Goal: Task Accomplishment & Management: Use online tool/utility

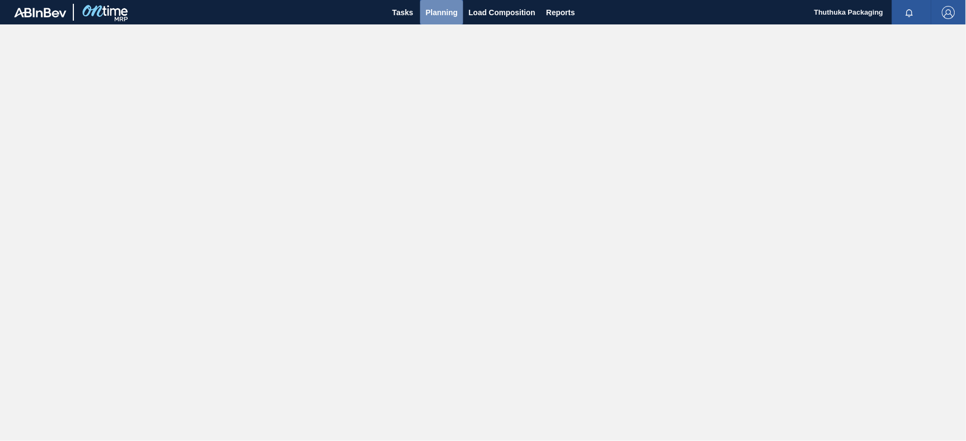
click at [443, 11] on span "Planning" at bounding box center [442, 12] width 32 height 13
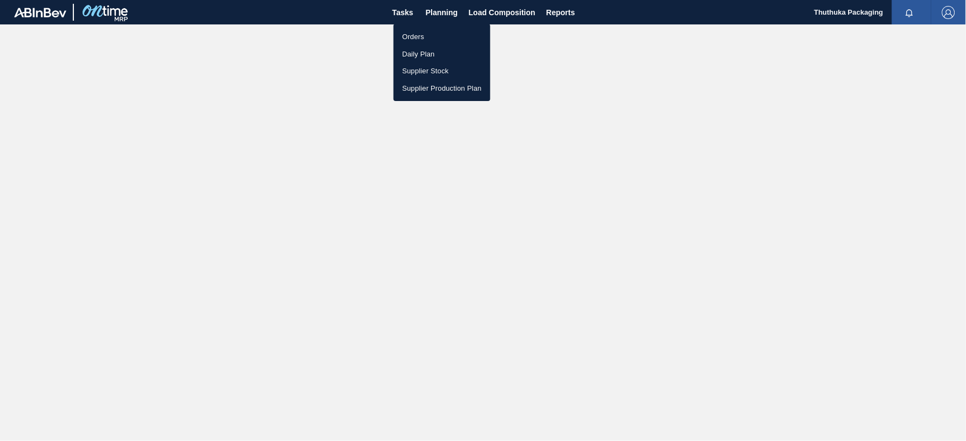
click at [411, 35] on li "Orders" at bounding box center [442, 36] width 97 height 17
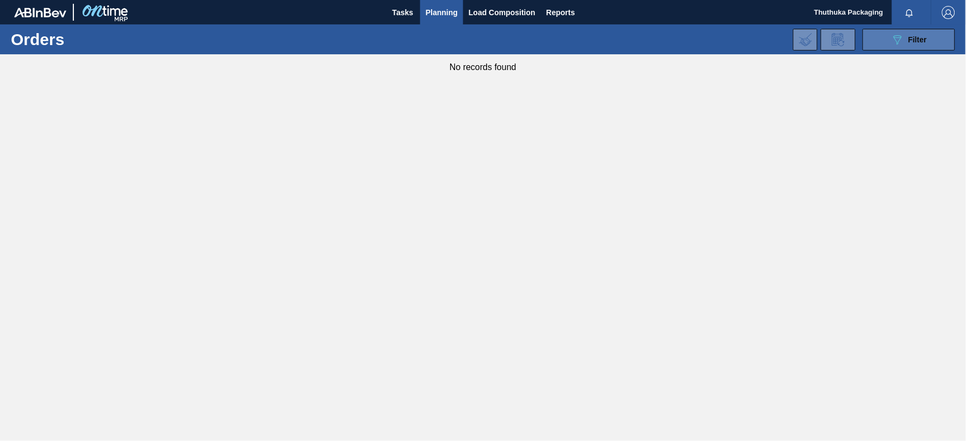
click at [908, 41] on span "Filter" at bounding box center [917, 39] width 18 height 9
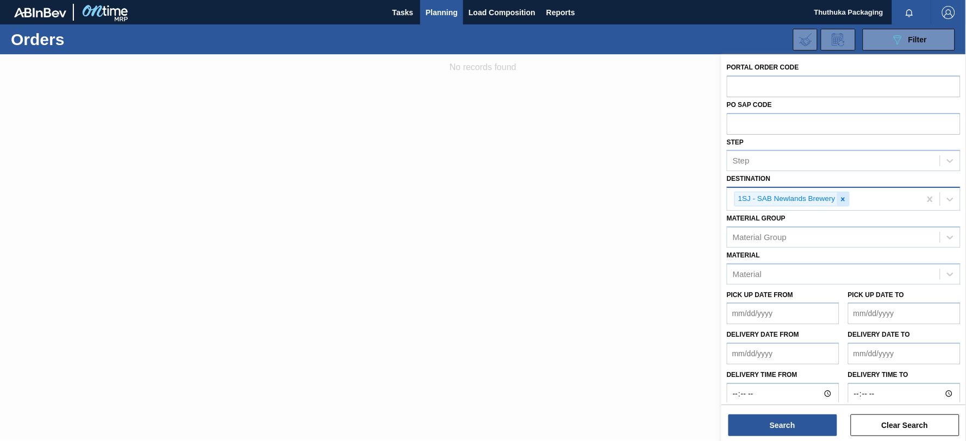
click at [839, 198] on div at bounding box center [843, 199] width 12 height 14
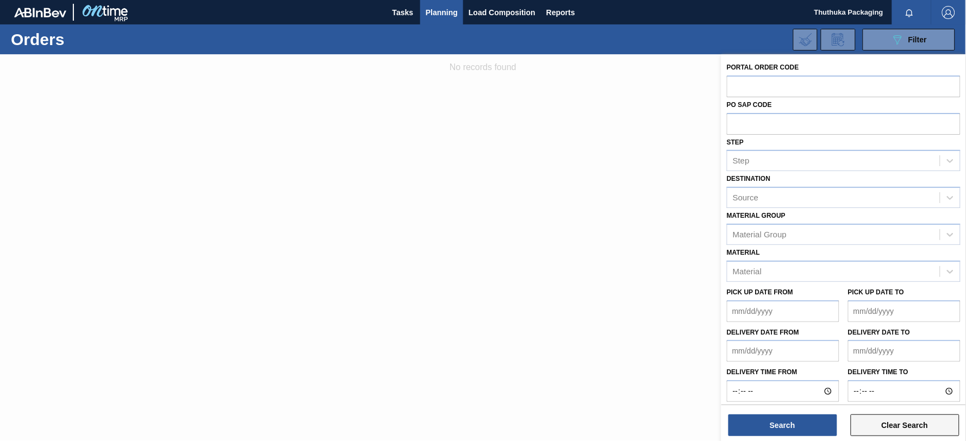
click at [880, 428] on button "Clear Search" at bounding box center [905, 426] width 109 height 22
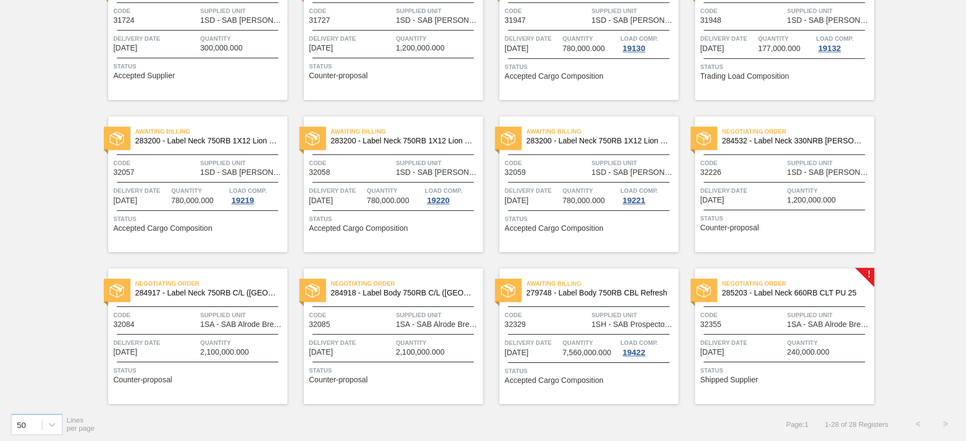
scroll to position [745, 0]
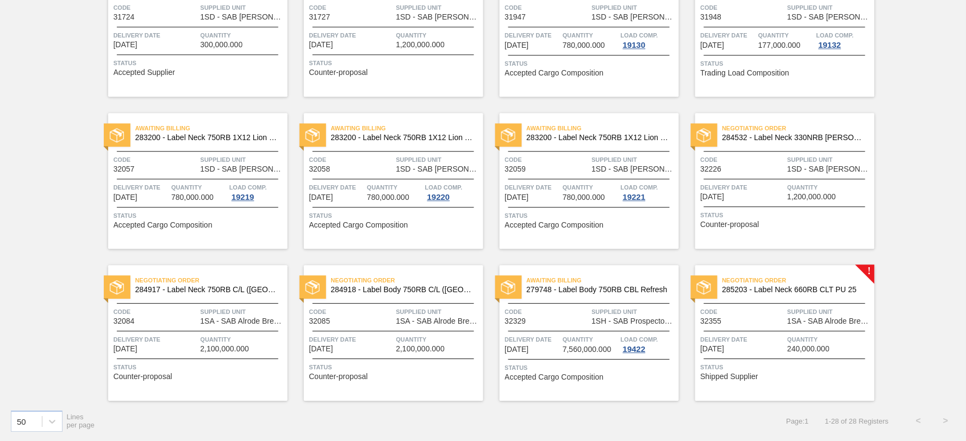
click at [763, 286] on span "285203 - Label Neck 660RB CLT PU 25" at bounding box center [794, 290] width 144 height 8
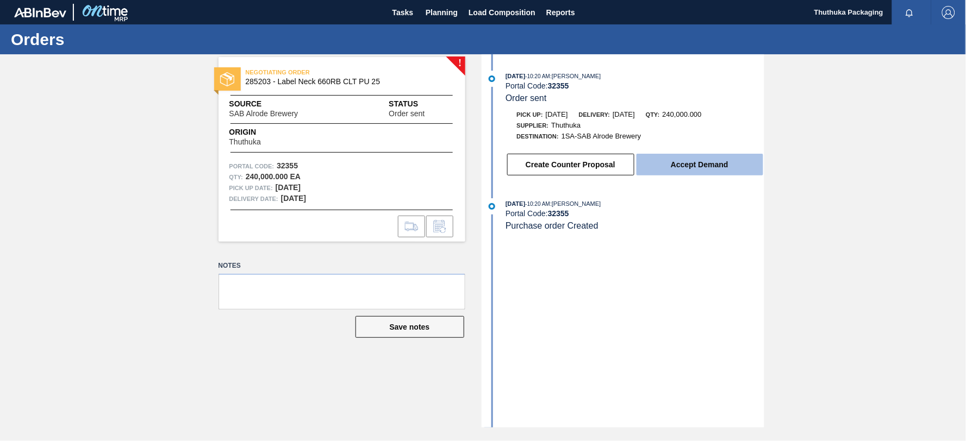
click at [700, 167] on button "Accept Demand" at bounding box center [700, 165] width 127 height 22
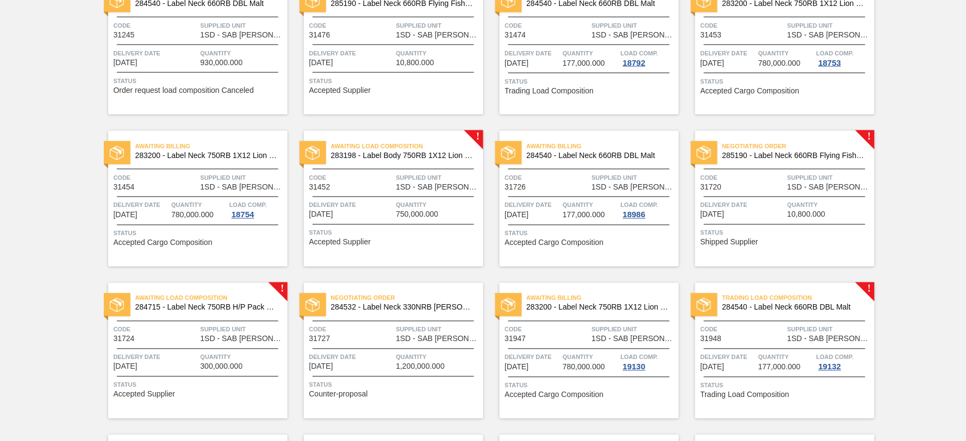
scroll to position [745, 0]
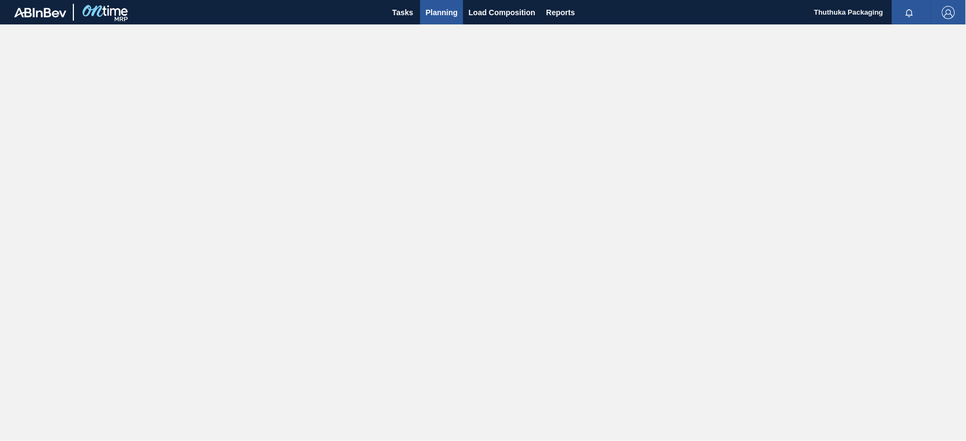
click at [441, 13] on span "Planning" at bounding box center [442, 12] width 32 height 13
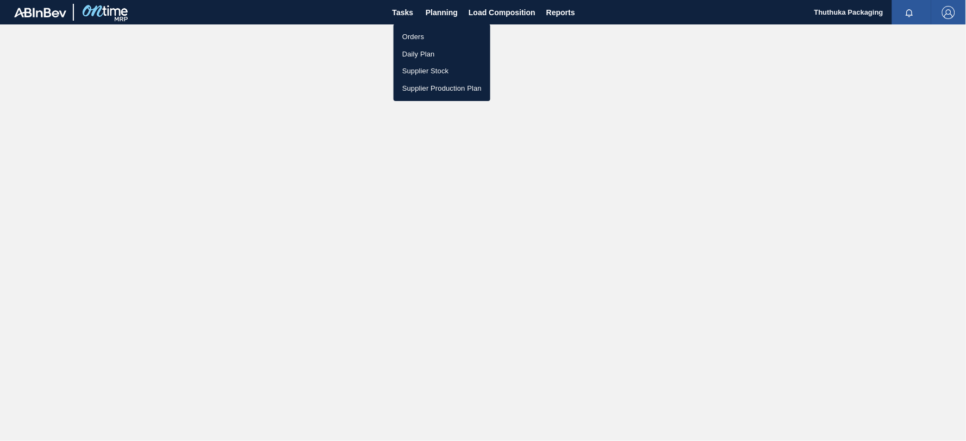
click at [420, 34] on li "Orders" at bounding box center [442, 36] width 97 height 17
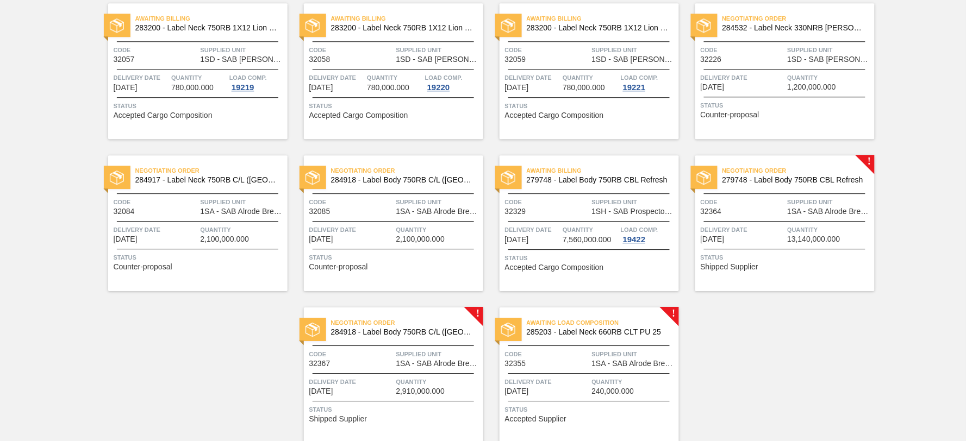
scroll to position [897, 0]
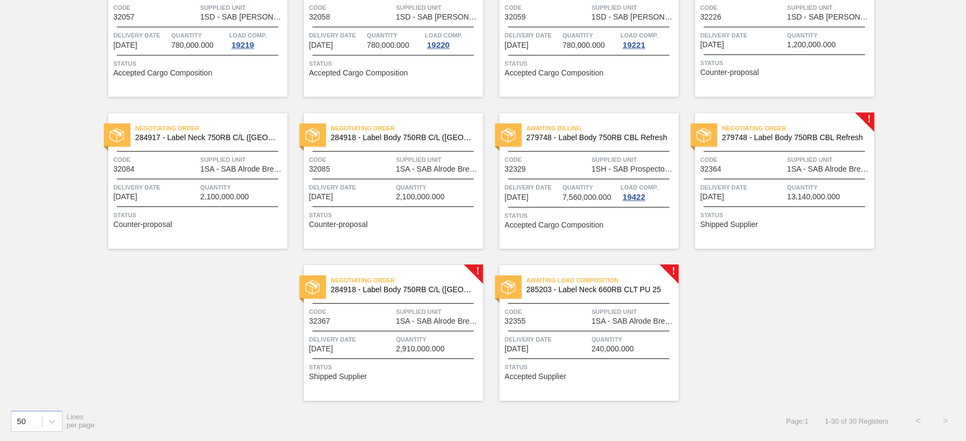
click at [373, 286] on span "284918 - Label Body 750RB C/L ([GEOGRAPHIC_DATA])" at bounding box center [403, 290] width 144 height 8
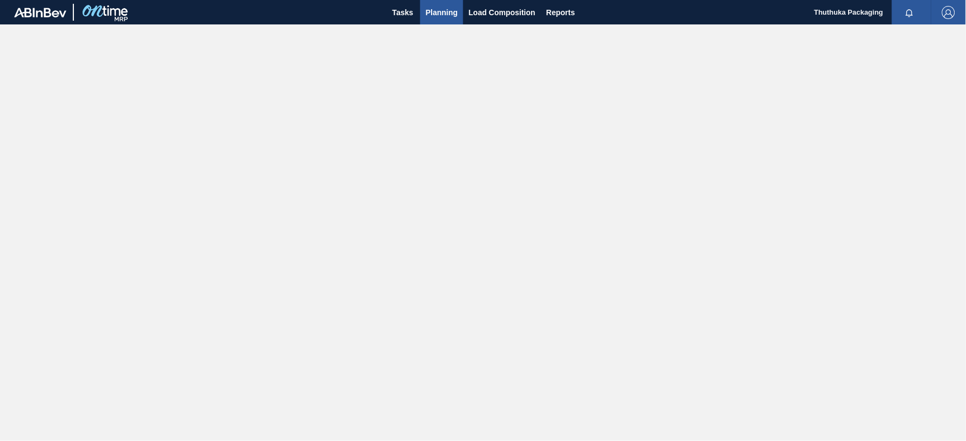
click at [443, 9] on span "Planning" at bounding box center [442, 12] width 32 height 13
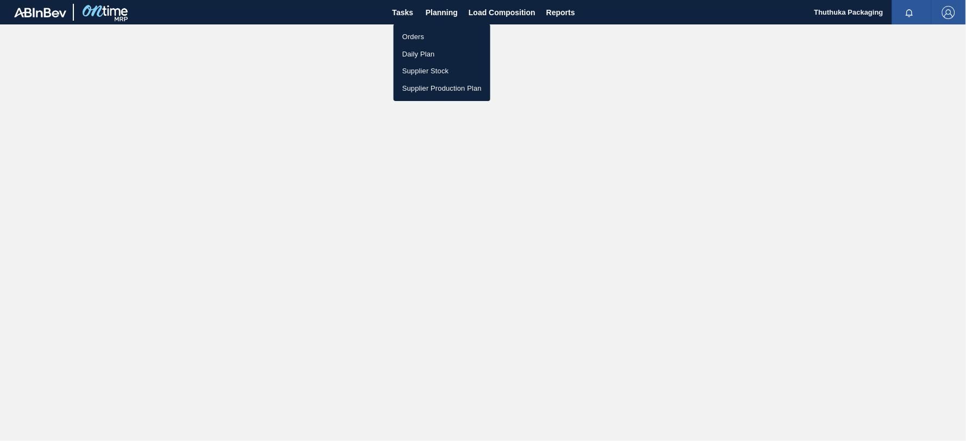
click at [417, 36] on li "Orders" at bounding box center [442, 36] width 97 height 17
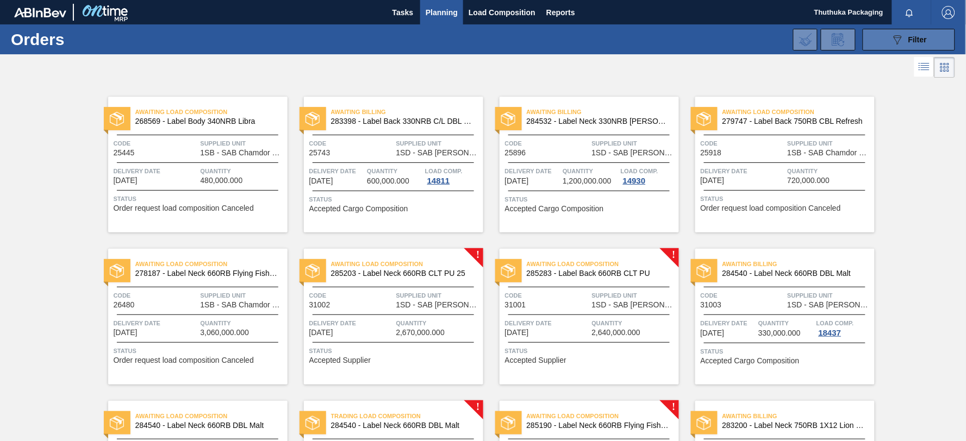
click at [896, 40] on icon "089F7B8B-B2A5-4AFE-B5C0-19BA573D28AC" at bounding box center [897, 39] width 13 height 13
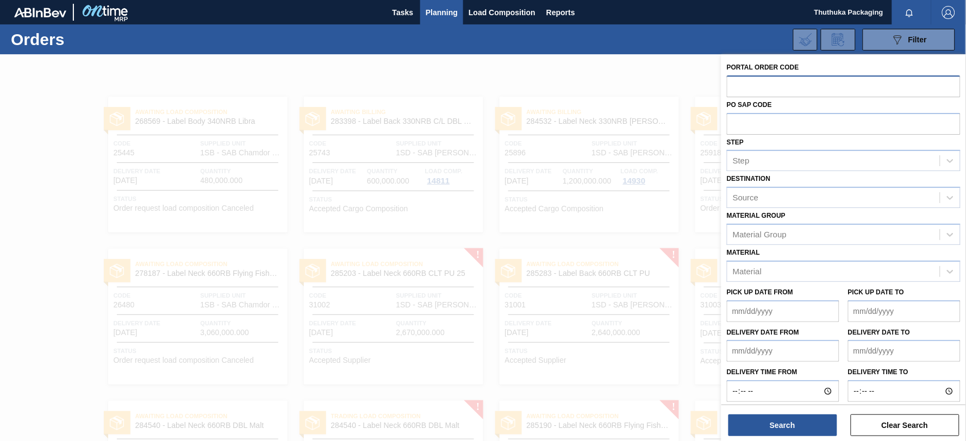
click at [754, 86] on input "text" at bounding box center [844, 86] width 234 height 21
paste input "text"
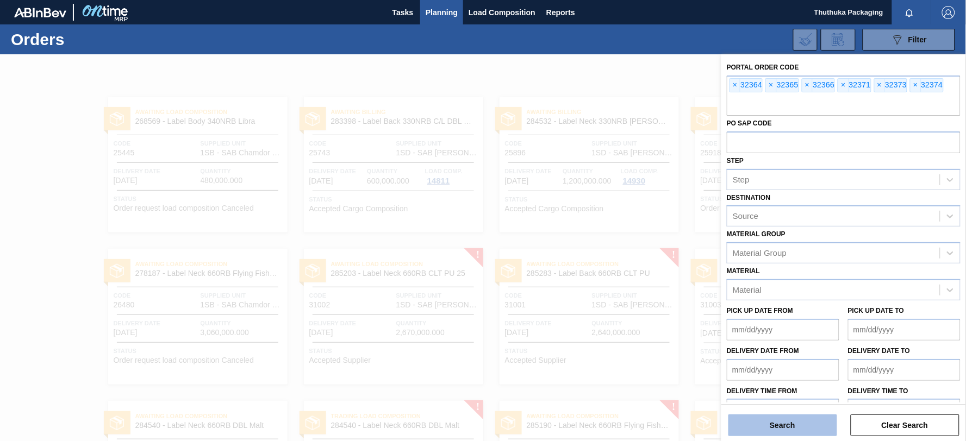
click at [819, 428] on button "Search" at bounding box center [782, 426] width 109 height 22
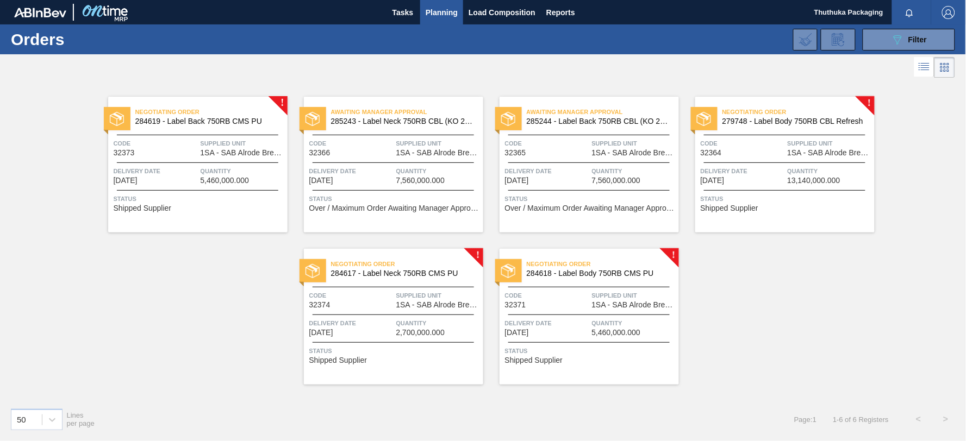
click at [211, 120] on span "284619 - Label Back 750RB CMS PU" at bounding box center [207, 121] width 144 height 8
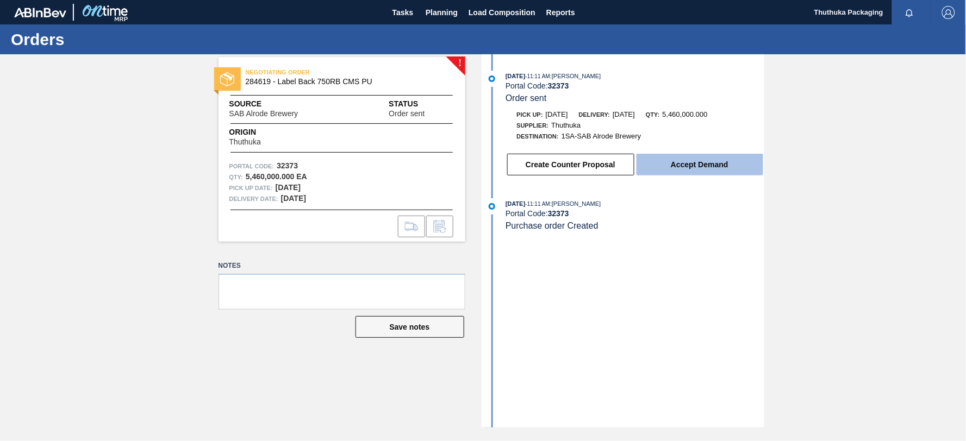
click at [672, 165] on button "Accept Demand" at bounding box center [700, 165] width 127 height 22
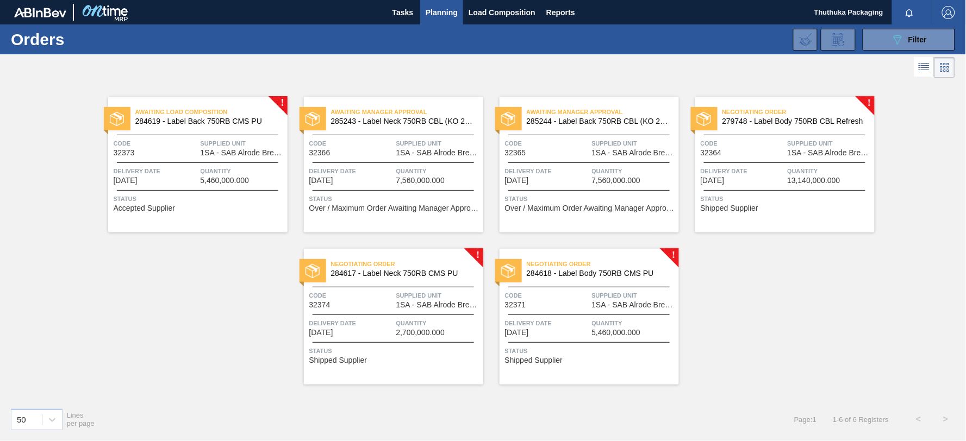
click at [753, 121] on span "279748 - Label Body 750RB CBL Refresh" at bounding box center [794, 121] width 144 height 8
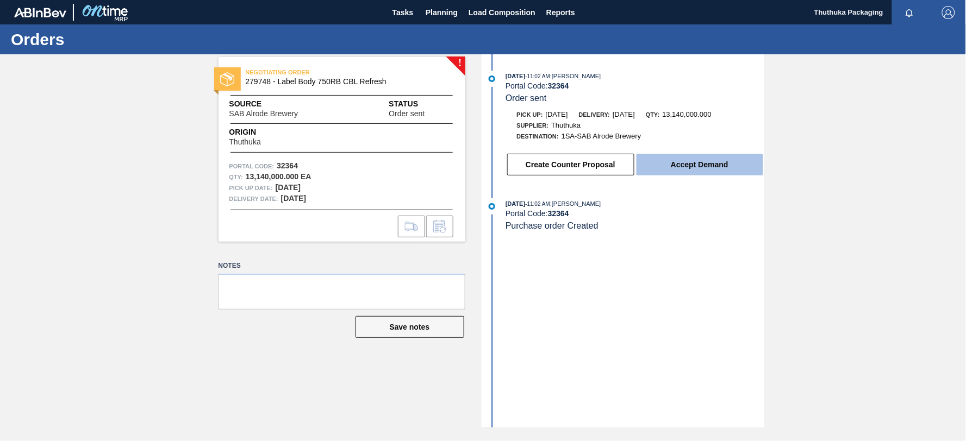
click at [711, 164] on button "Accept Demand" at bounding box center [700, 165] width 127 height 22
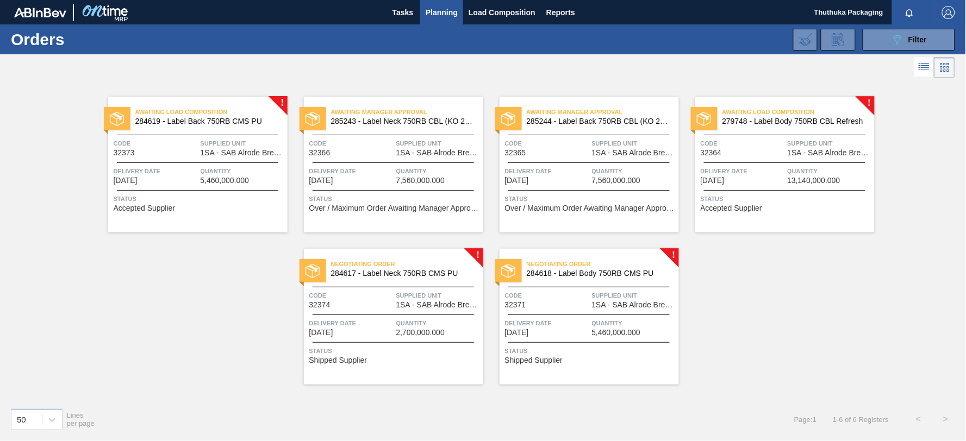
click at [436, 270] on span "284617 - Label Neck 750RB CMS PU" at bounding box center [403, 274] width 144 height 8
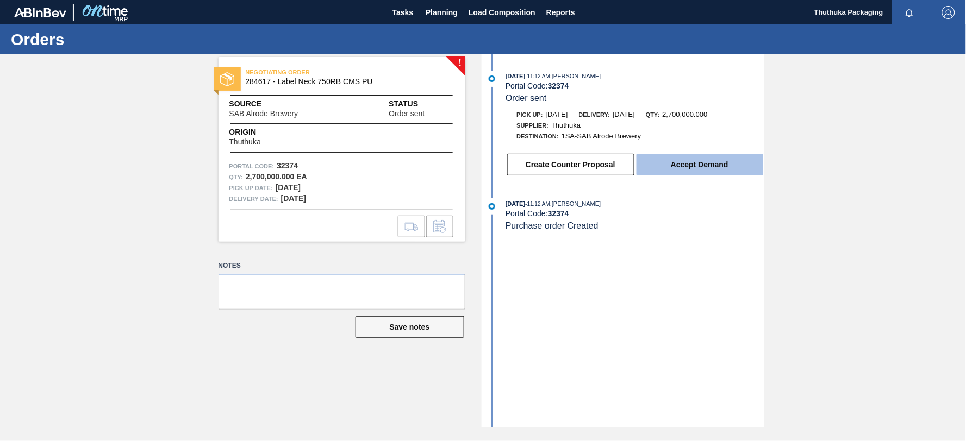
click at [662, 169] on button "Accept Demand" at bounding box center [700, 165] width 127 height 22
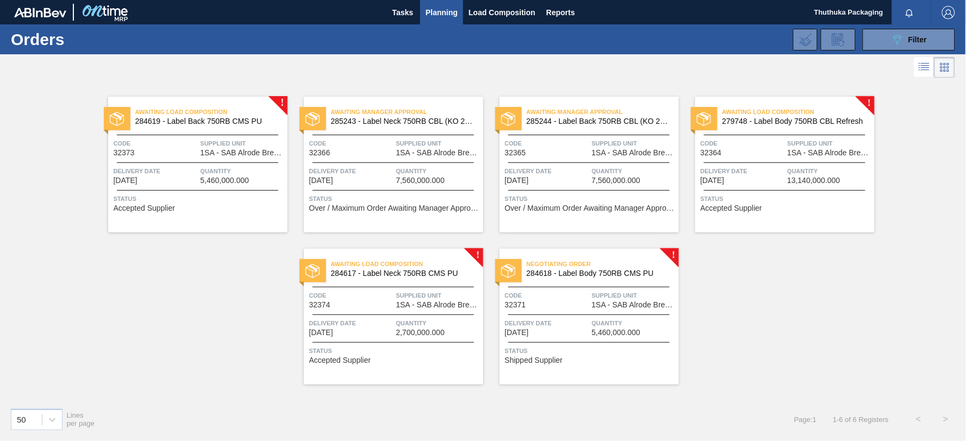
click at [569, 274] on span "284618 - Label Body 750RB CMS PU" at bounding box center [599, 274] width 144 height 8
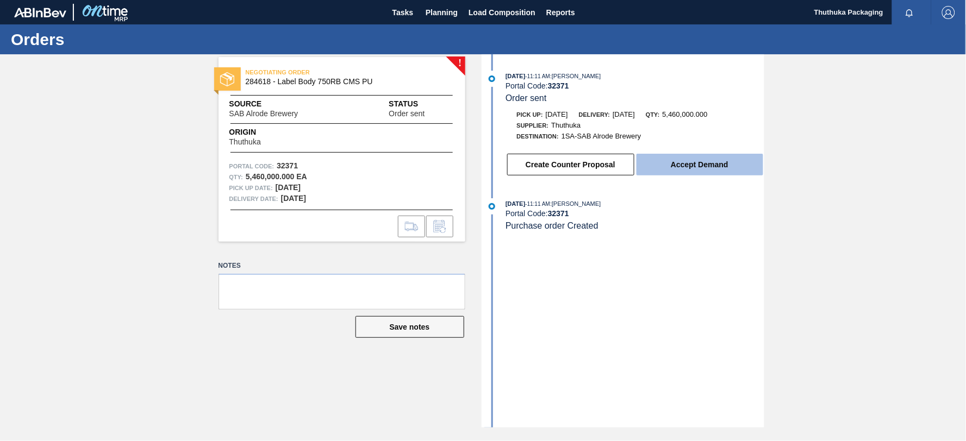
click at [676, 167] on button "Accept Demand" at bounding box center [700, 165] width 127 height 22
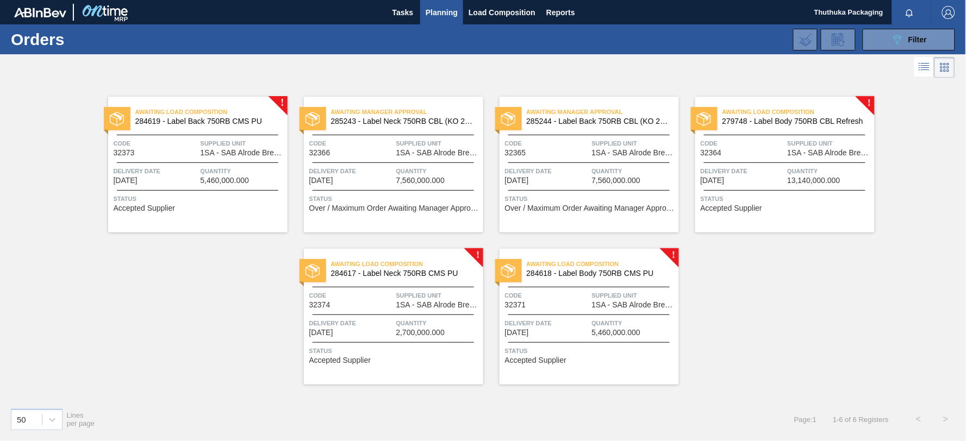
click at [443, 209] on span "Over / Maximum Order Awaiting Manager Approval" at bounding box center [394, 208] width 171 height 8
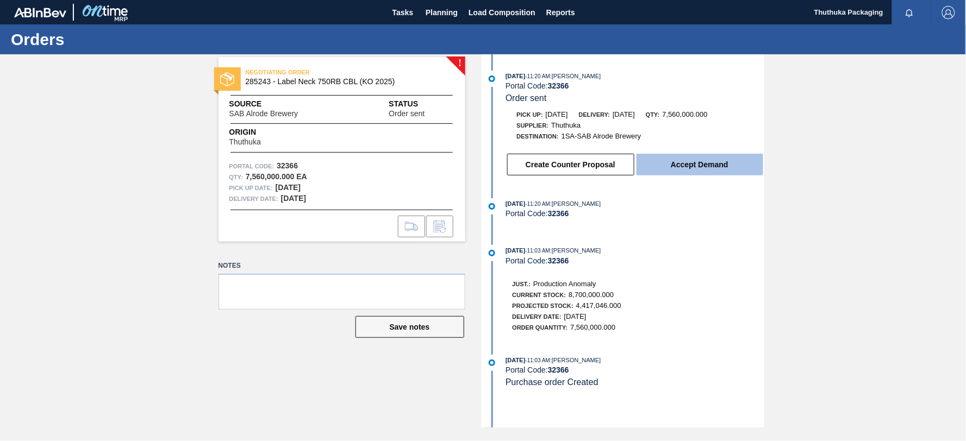
click at [663, 166] on button "Accept Demand" at bounding box center [700, 165] width 127 height 22
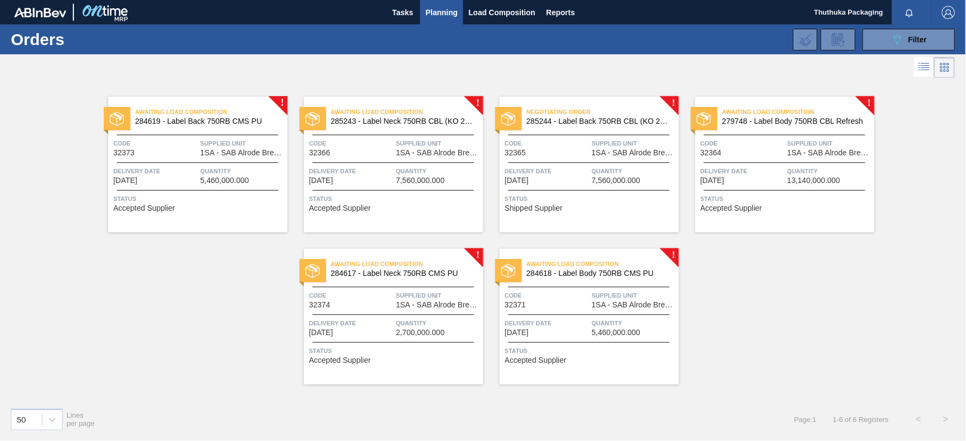
click at [596, 121] on span "285244 - Label Back 750RB CBL (KO 2025)" at bounding box center [599, 121] width 144 height 8
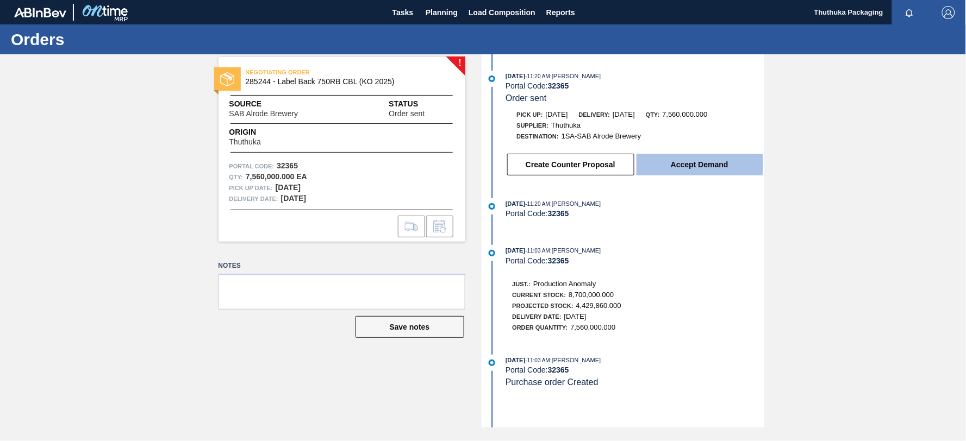
click at [670, 161] on button "Accept Demand" at bounding box center [700, 165] width 127 height 22
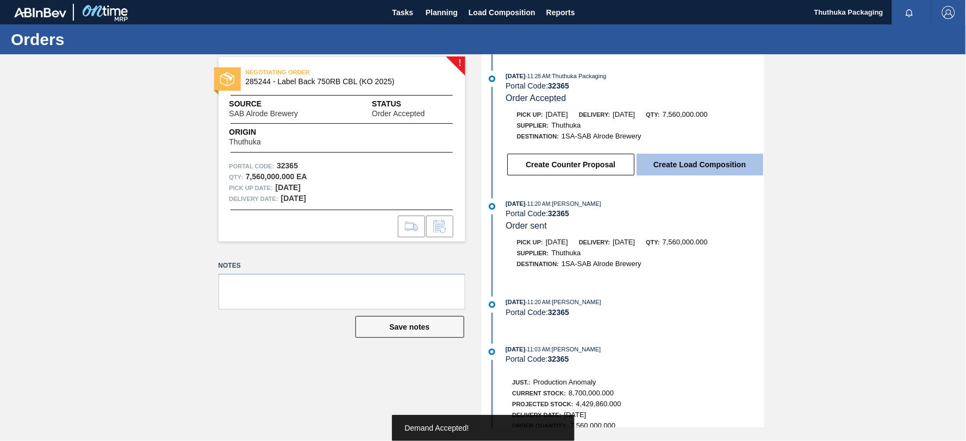
click at [662, 166] on button "Create Load Composition" at bounding box center [700, 165] width 127 height 22
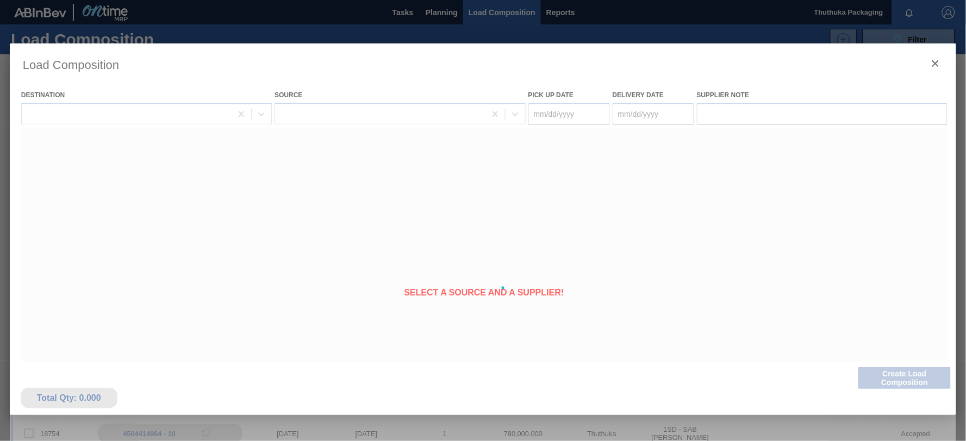
type Date "[DATE]"
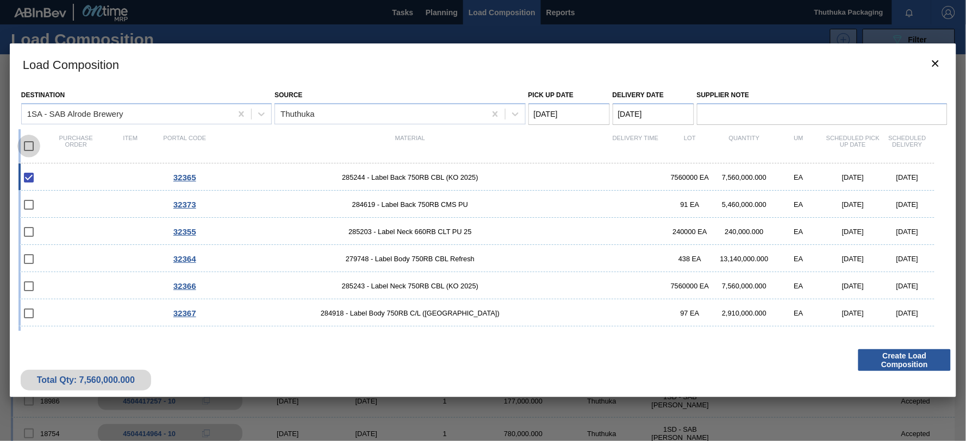
click at [29, 145] on input "checkbox" at bounding box center [28, 146] width 23 height 23
checkbox input "true"
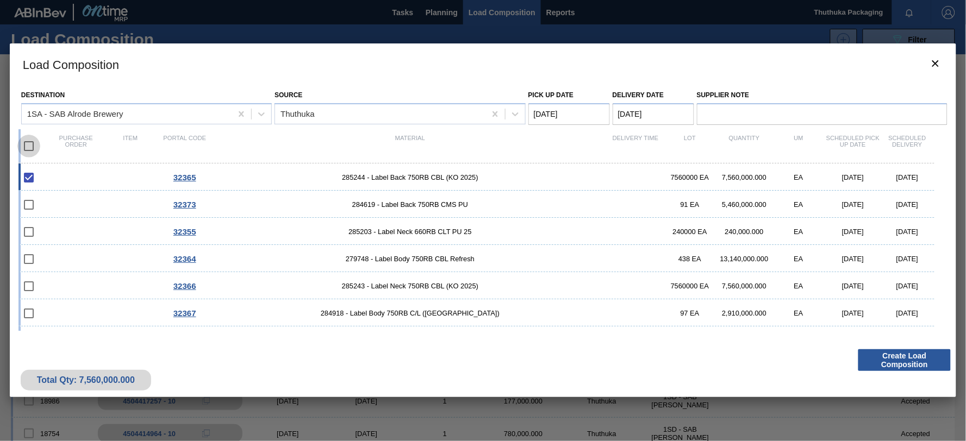
checkbox input "true"
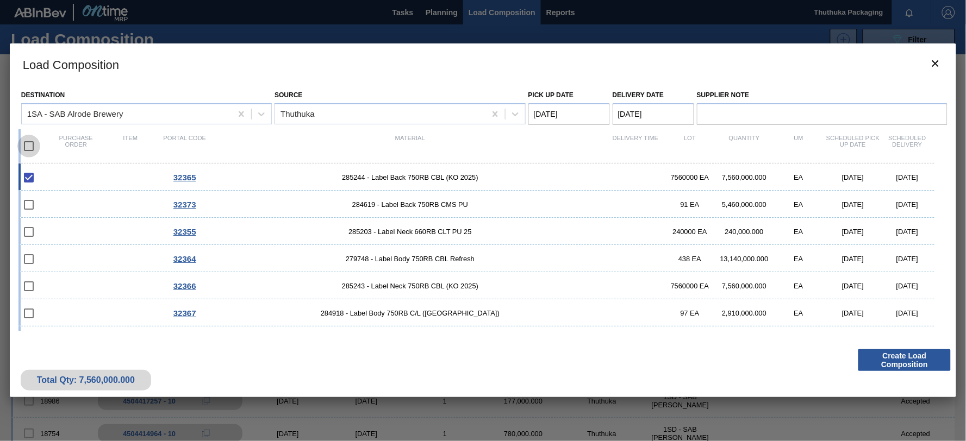
checkbox input "true"
click at [590, 115] on Date "[DATE]" at bounding box center [569, 114] width 82 height 22
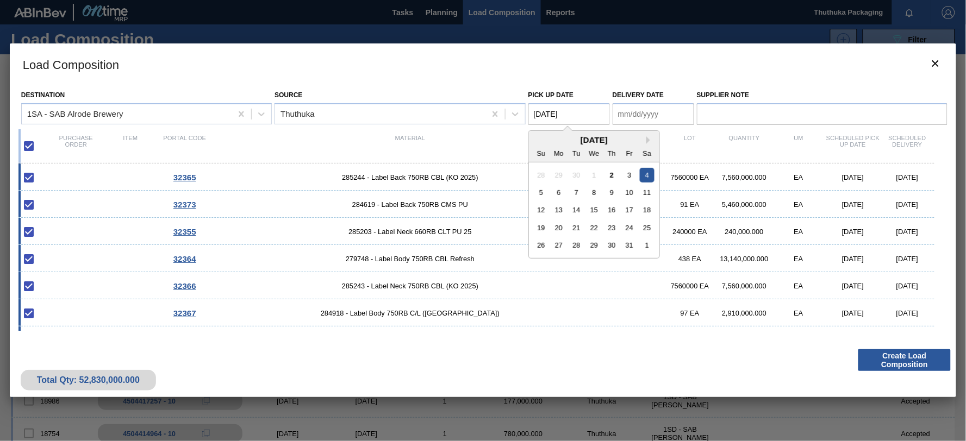
click at [612, 175] on div "2" at bounding box center [611, 174] width 15 height 15
type Date "[DATE]"
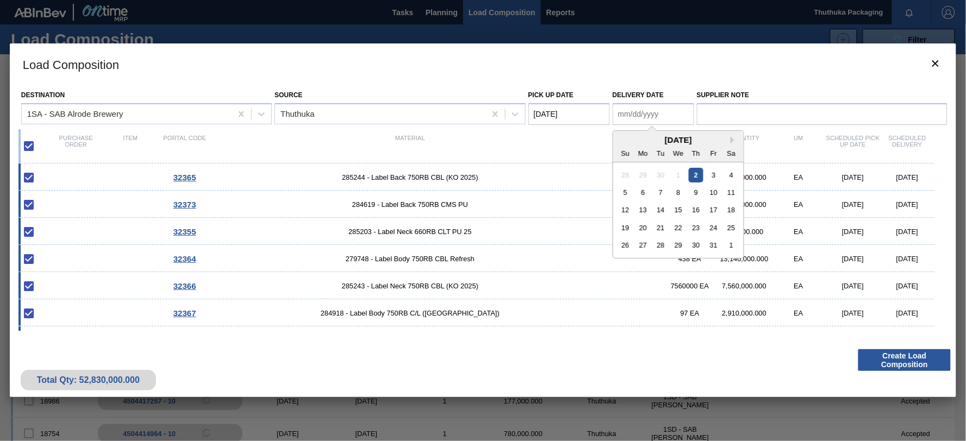
click at [627, 115] on Date "Delivery Date" at bounding box center [654, 114] width 82 height 22
click at [713, 175] on div "3" at bounding box center [713, 174] width 15 height 15
type Date "[DATE]"
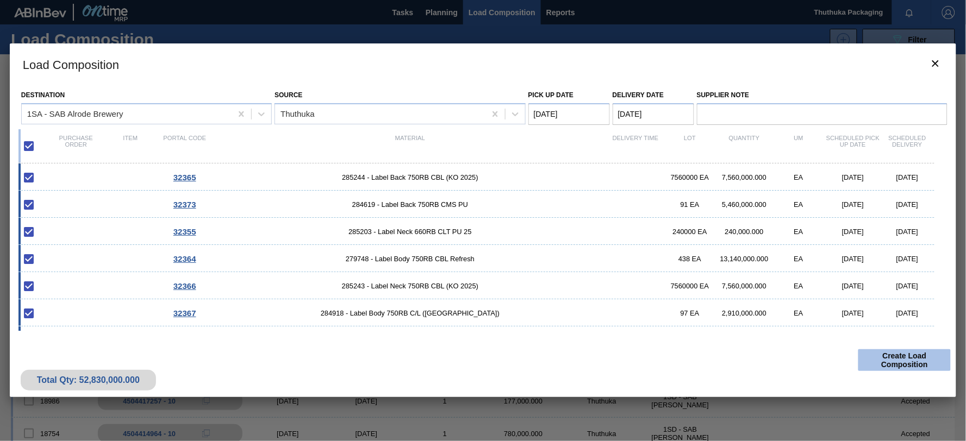
click at [903, 362] on button "Create Load Composition" at bounding box center [904, 361] width 92 height 22
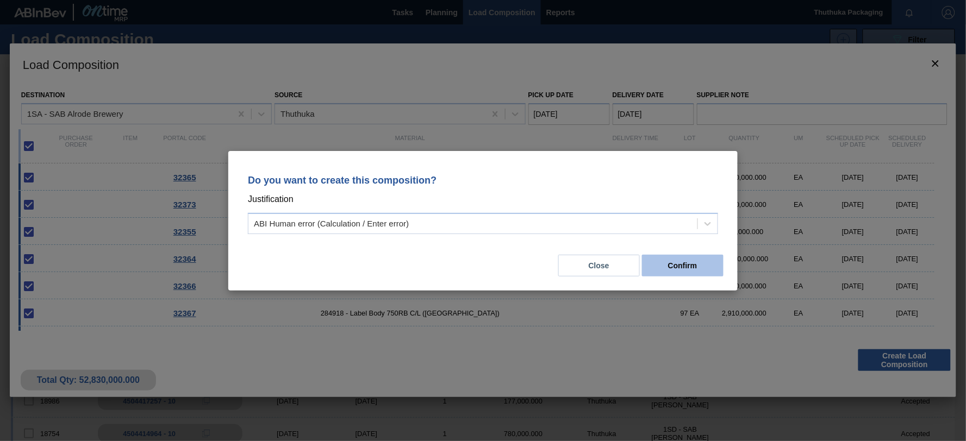
click at [688, 268] on button "Confirm" at bounding box center [683, 266] width 82 height 22
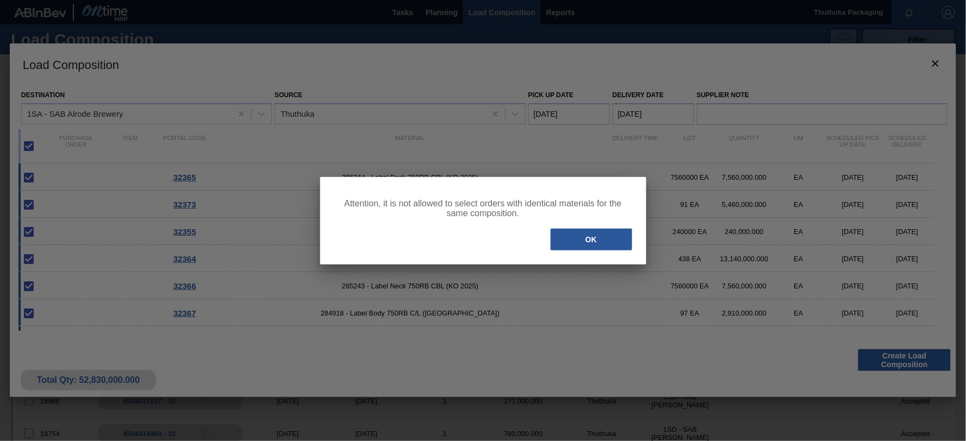
click at [585, 236] on button "OK" at bounding box center [592, 240] width 82 height 22
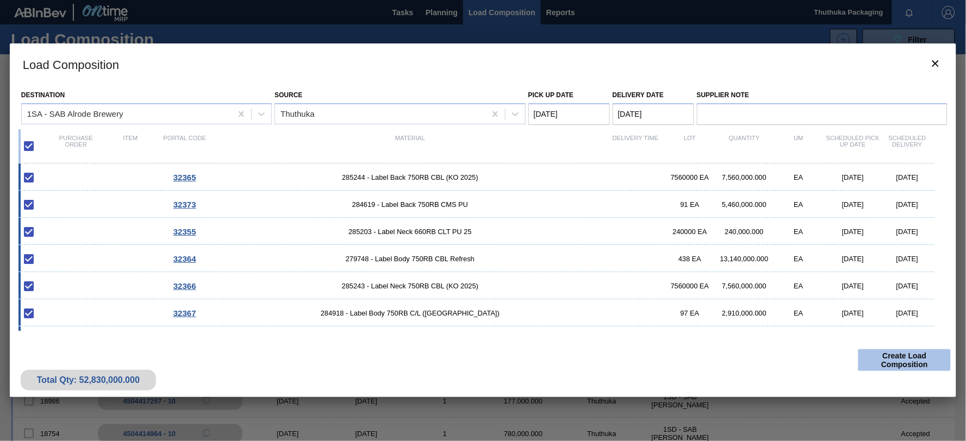
click at [901, 363] on button "Create Load Composition" at bounding box center [904, 361] width 92 height 22
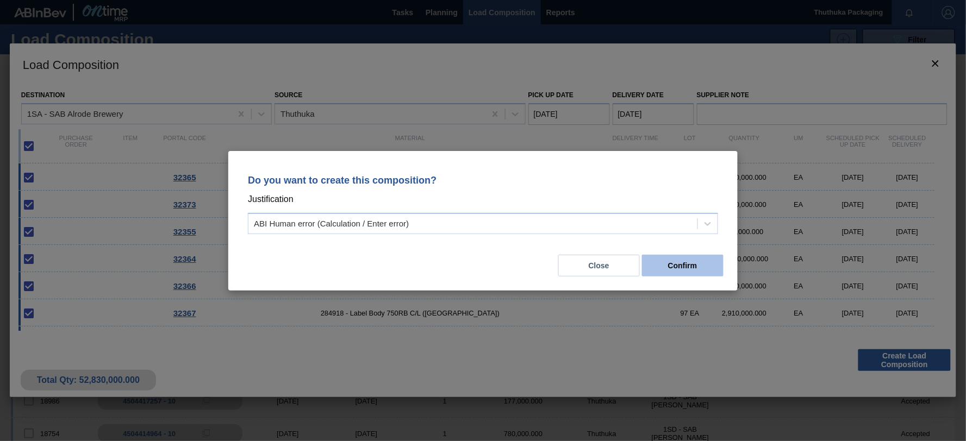
click at [695, 269] on button "Confirm" at bounding box center [683, 266] width 82 height 22
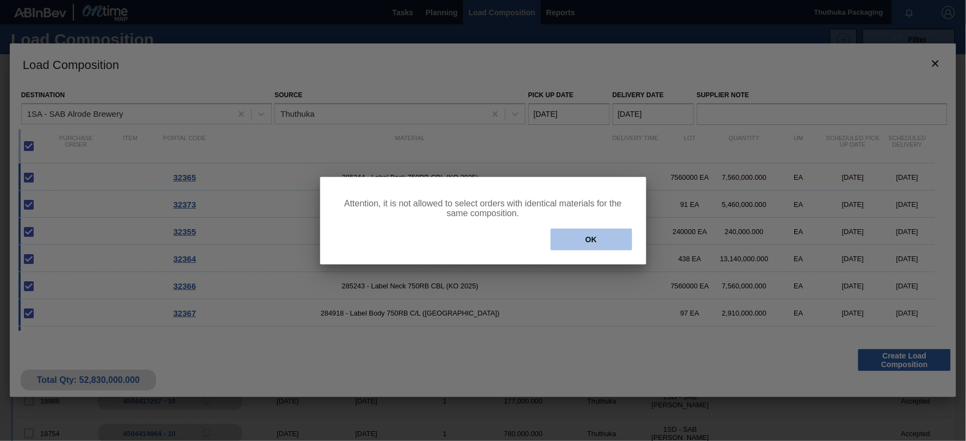
click at [602, 237] on button "OK" at bounding box center [592, 240] width 82 height 22
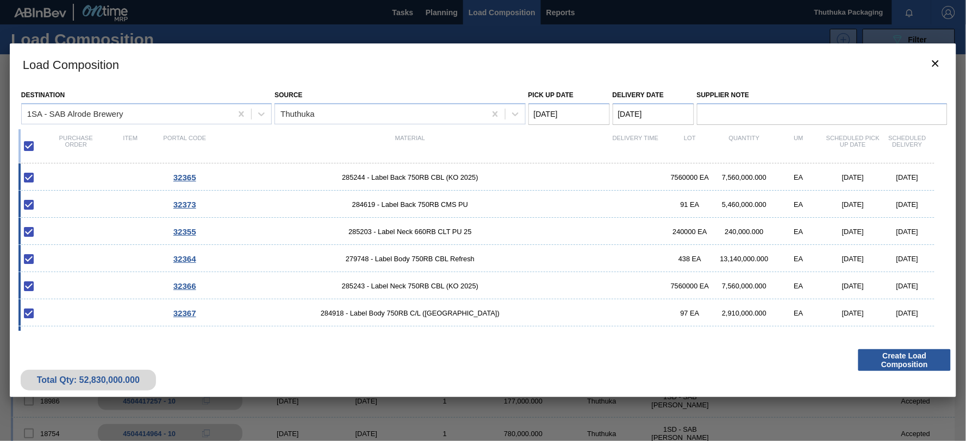
click at [28, 147] on input "checkbox" at bounding box center [28, 146] width 23 height 23
checkbox input "false"
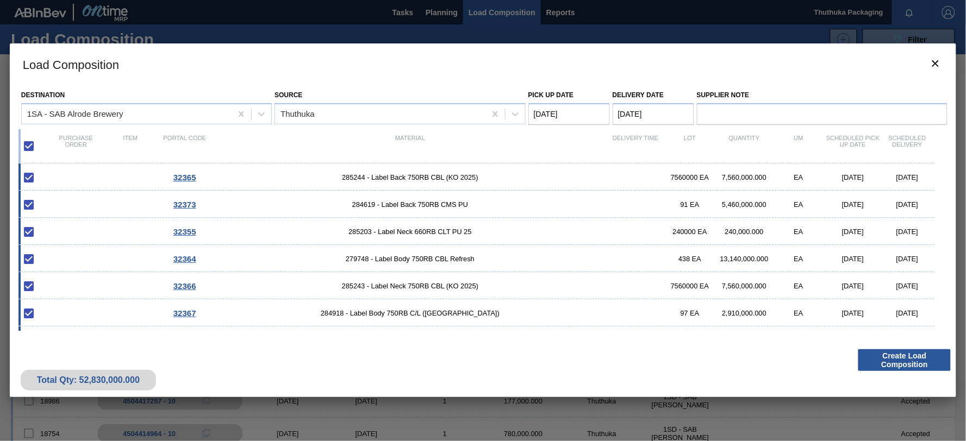
checkbox input "false"
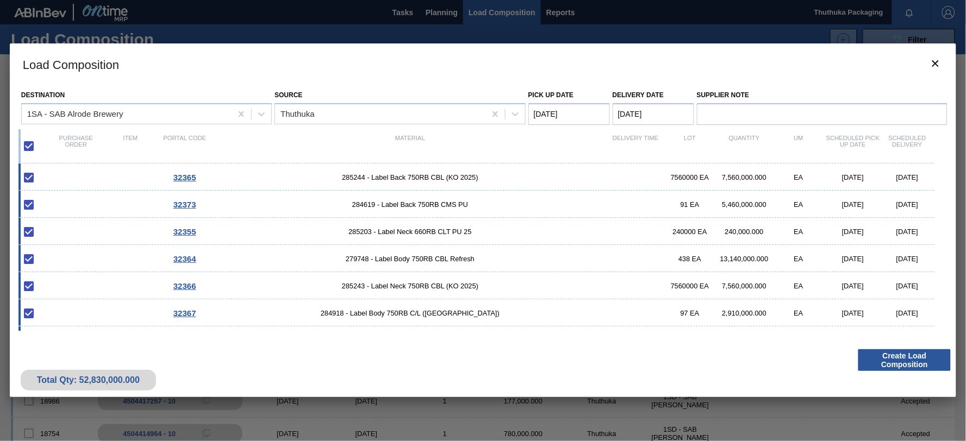
checkbox input "false"
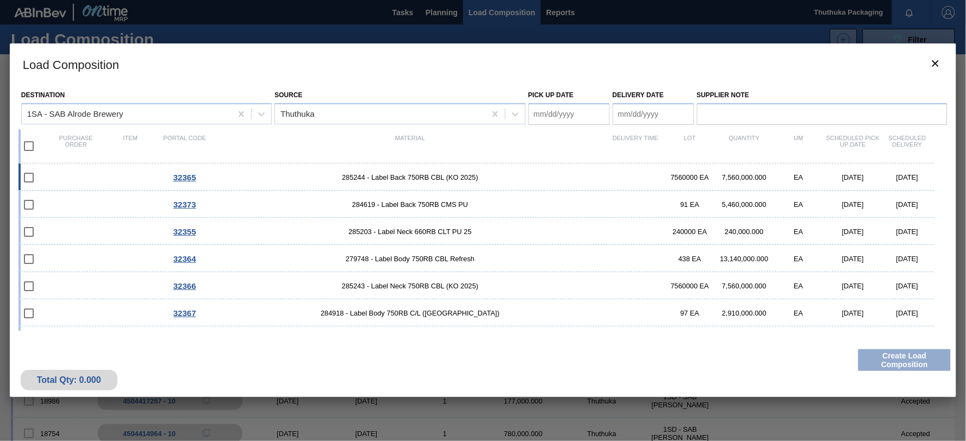
click at [31, 178] on input "checkbox" at bounding box center [28, 177] width 23 height 23
checkbox input "false"
click at [389, 178] on span "285244 - Label Back 750RB CBL (KO 2025)" at bounding box center [410, 177] width 396 height 8
type Date "[DATE]"
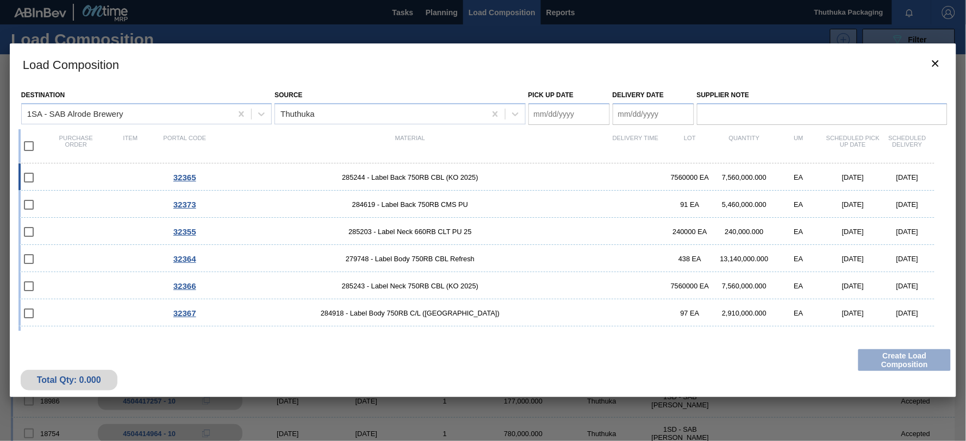
checkbox input "true"
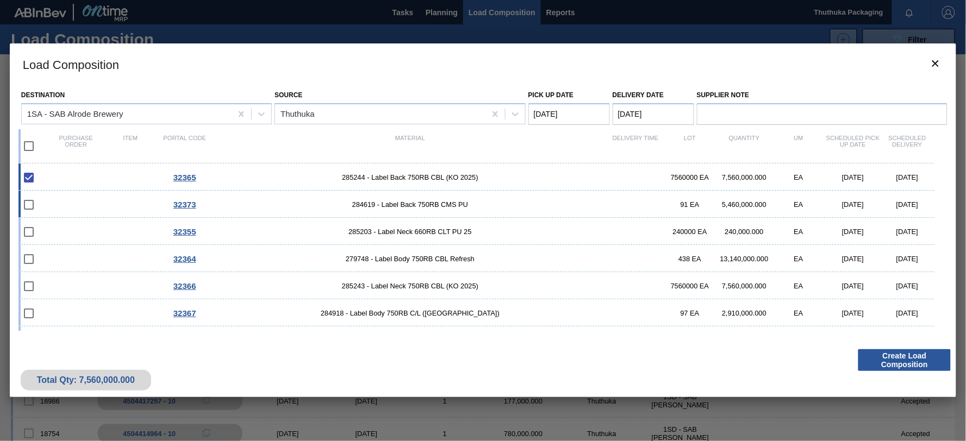
click at [389, 204] on span "284619 - Label Back 750RB CMS PU" at bounding box center [410, 205] width 396 height 8
checkbox input "true"
click at [392, 231] on span "285203 - Label Neck 660RB CLT PU 25" at bounding box center [410, 232] width 396 height 8
checkbox input "true"
click at [395, 255] on span "279748 - Label Body 750RB CBL Refresh" at bounding box center [410, 259] width 396 height 8
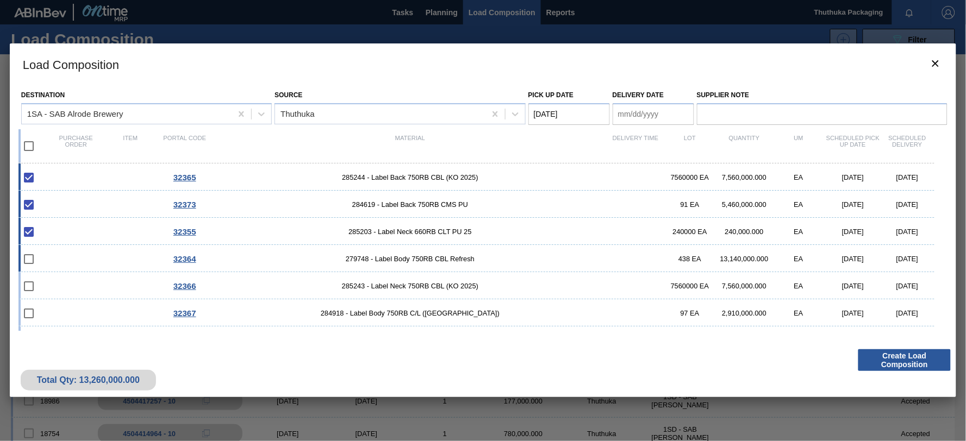
checkbox input "true"
click at [396, 286] on span "285243 - Label Neck 750RB CBL (KO 2025)" at bounding box center [410, 286] width 396 height 8
checkbox input "true"
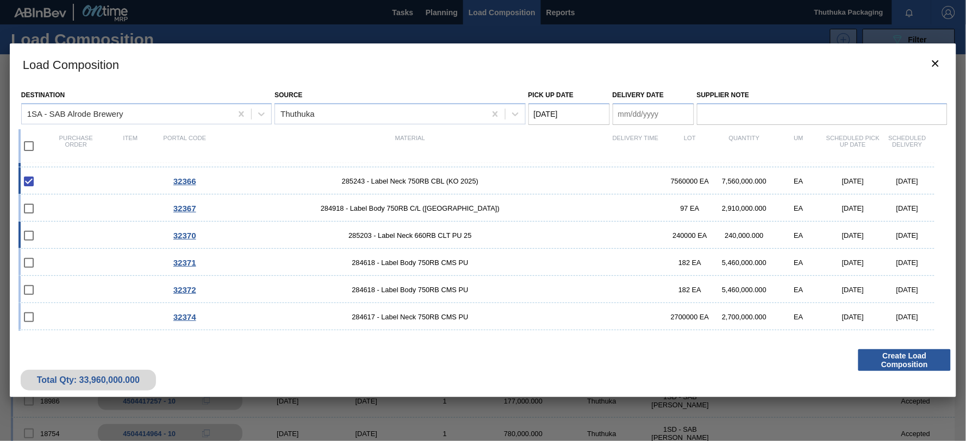
scroll to position [121, 0]
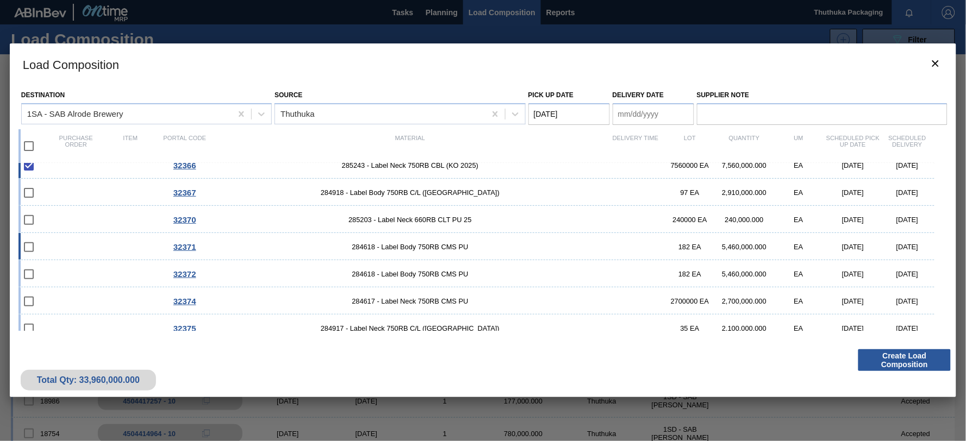
click at [405, 247] on span "284618 - Label Body 750RB CMS PU" at bounding box center [410, 247] width 396 height 8
checkbox input "true"
click at [403, 272] on span "284618 - Label Body 750RB CMS PU" at bounding box center [410, 274] width 396 height 8
checkbox input "true"
click at [404, 302] on span "284617 - Label Neck 750RB CMS PU" at bounding box center [410, 301] width 396 height 8
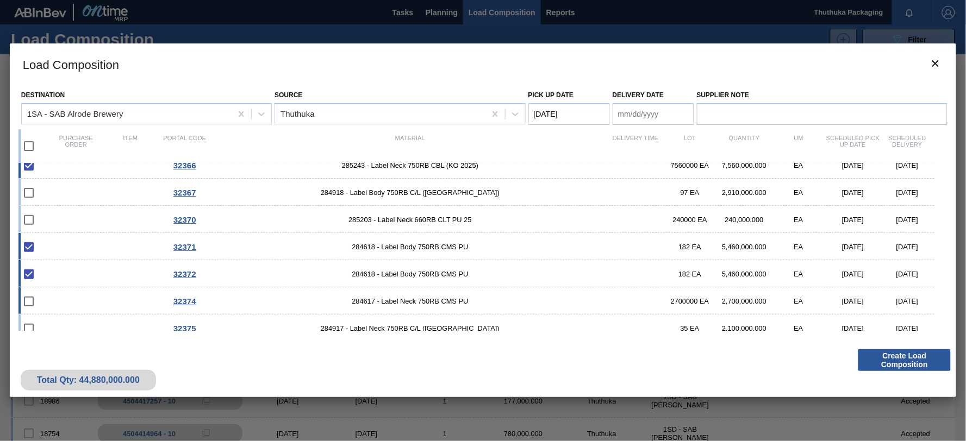
checkbox input "true"
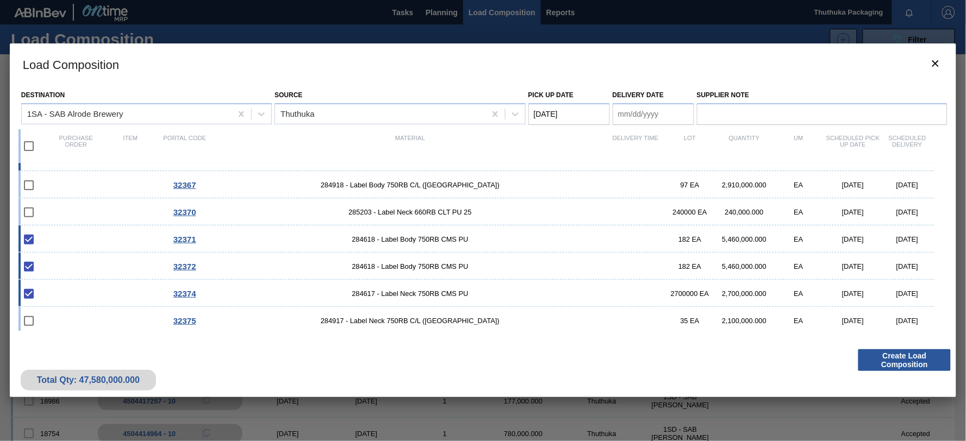
scroll to position [131, 0]
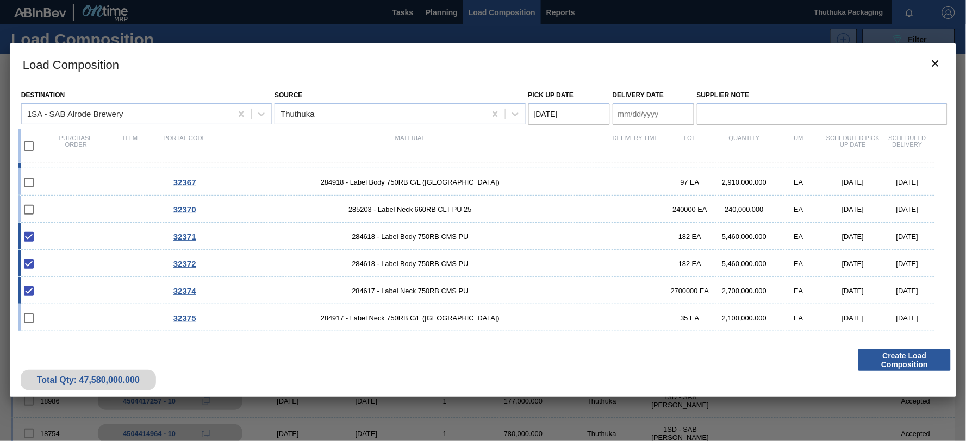
click at [577, 109] on Date "[DATE]" at bounding box center [569, 114] width 82 height 22
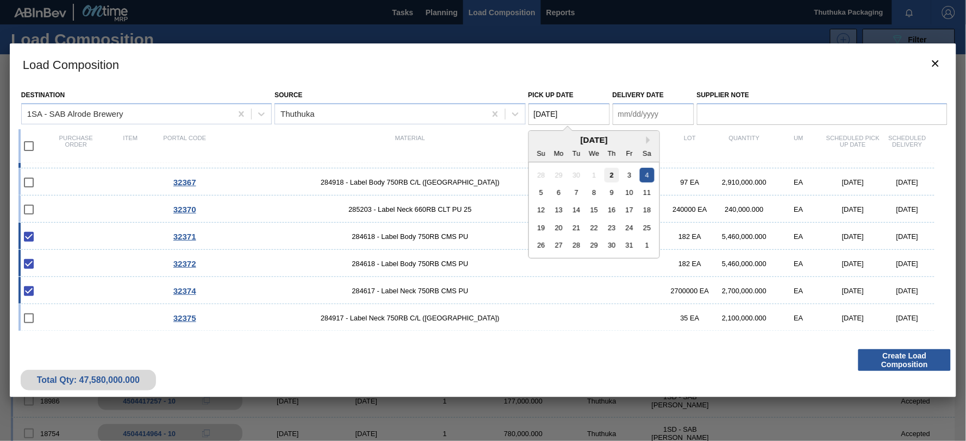
click at [612, 174] on div "2" at bounding box center [611, 174] width 15 height 15
type Date "[DATE]"
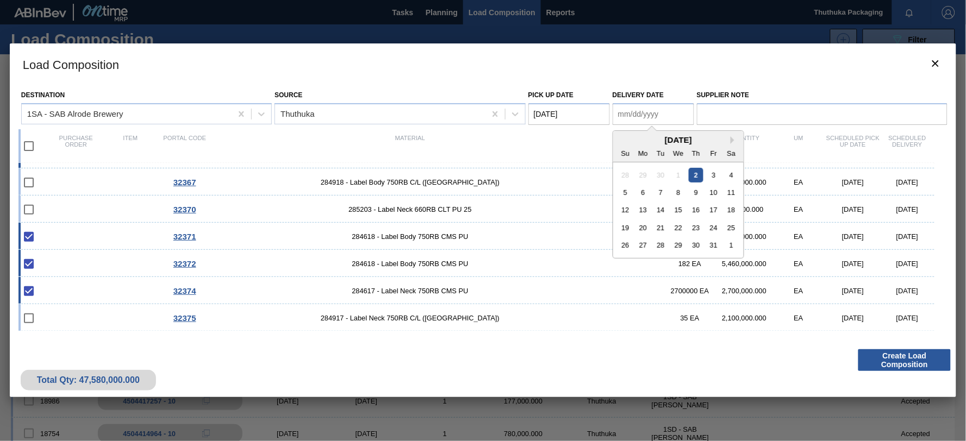
click at [641, 116] on Date "Delivery Date" at bounding box center [654, 114] width 82 height 22
click at [716, 172] on div "3" at bounding box center [713, 174] width 15 height 15
type Date "[DATE]"
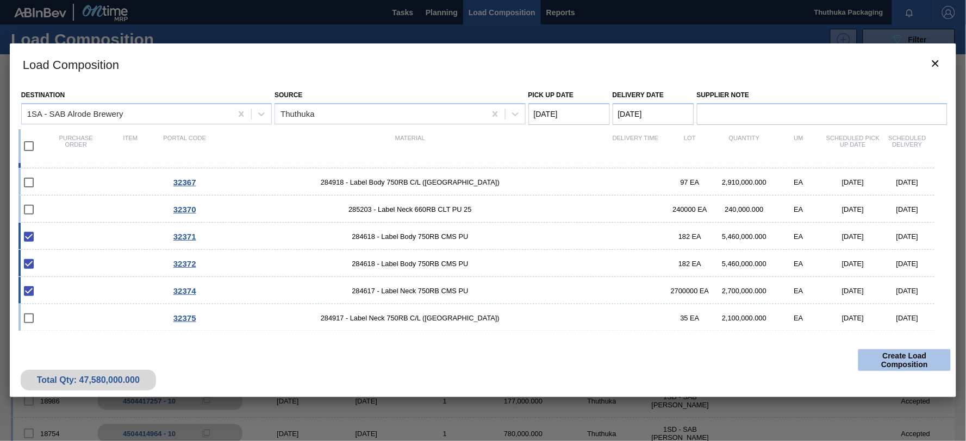
click at [918, 363] on button "Create Load Composition" at bounding box center [904, 361] width 92 height 22
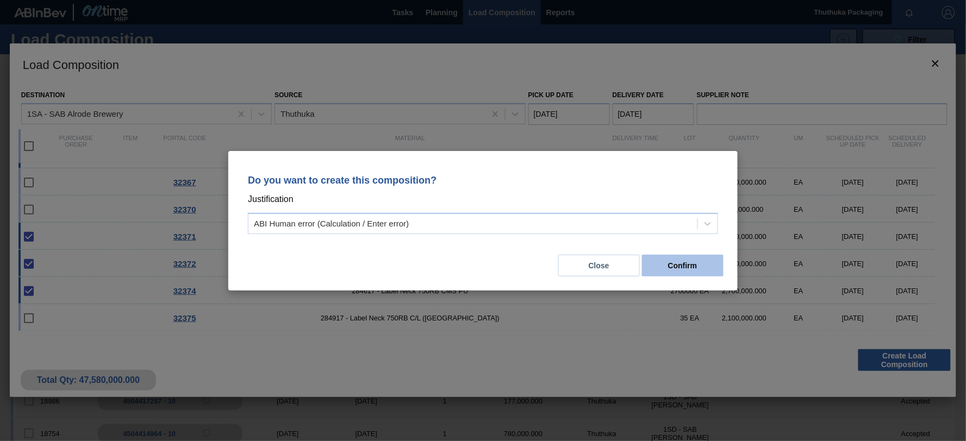
click at [683, 262] on button "Confirm" at bounding box center [683, 266] width 82 height 22
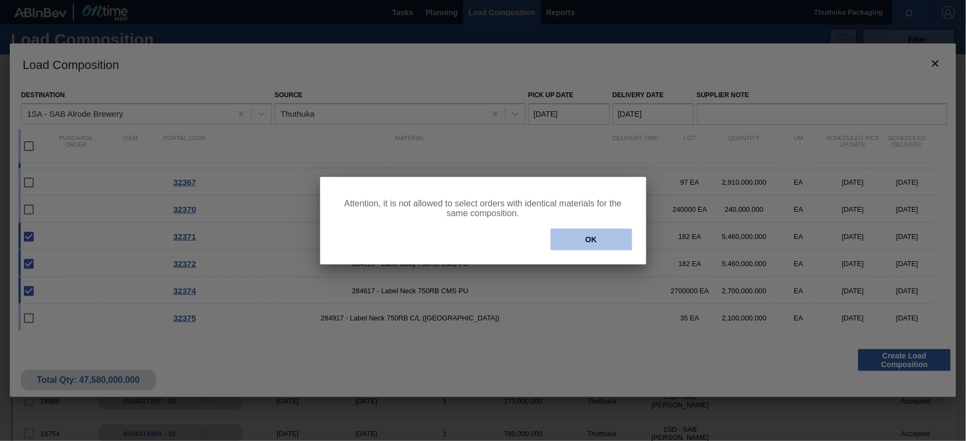
click at [582, 246] on button "OK" at bounding box center [592, 240] width 82 height 22
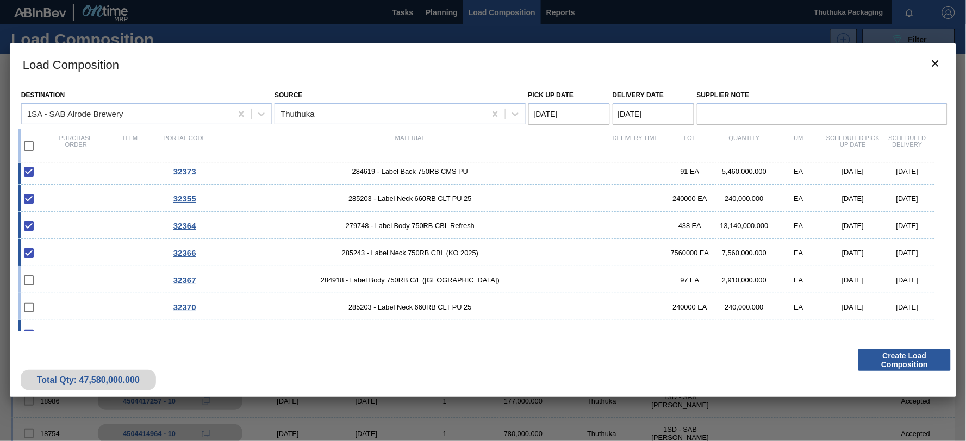
scroll to position [60, 0]
click at [362, 171] on span "285203 - Label Neck 660RB CLT PU 25" at bounding box center [410, 171] width 396 height 8
type Date "[DATE]"
checkbox input "false"
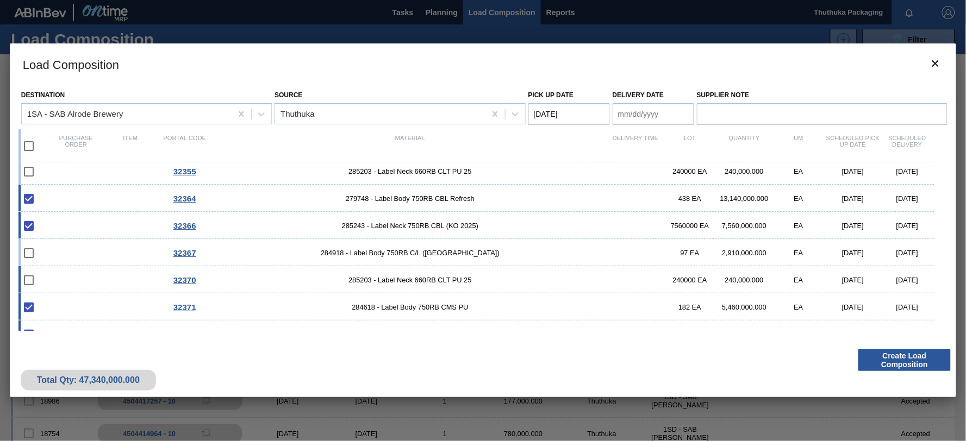
click at [389, 276] on span "285203 - Label Neck 660RB CLT PU 25" at bounding box center [410, 280] width 396 height 8
checkbox input "true"
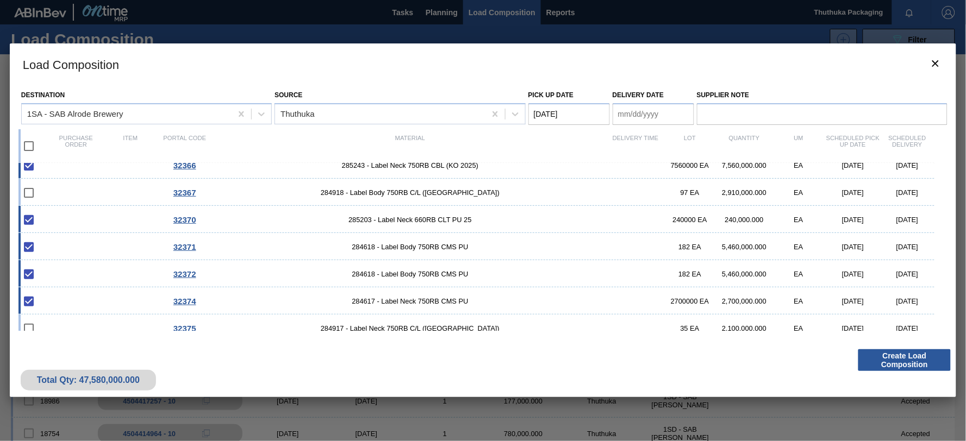
scroll to position [131, 0]
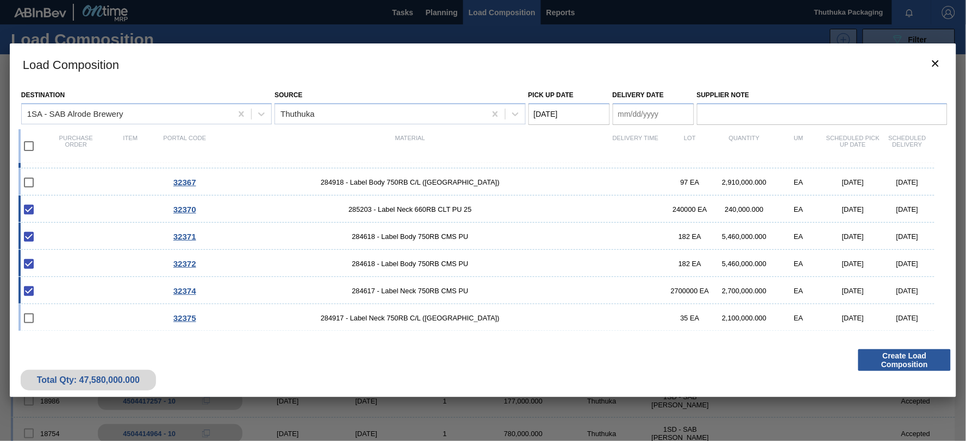
click at [590, 114] on Date "[DATE]" at bounding box center [569, 114] width 82 height 22
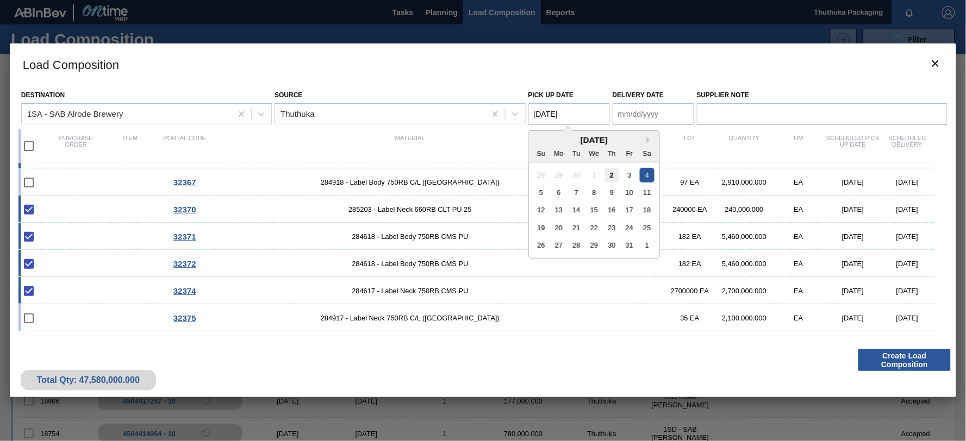
click at [610, 173] on div "2" at bounding box center [611, 174] width 15 height 15
type Date "[DATE]"
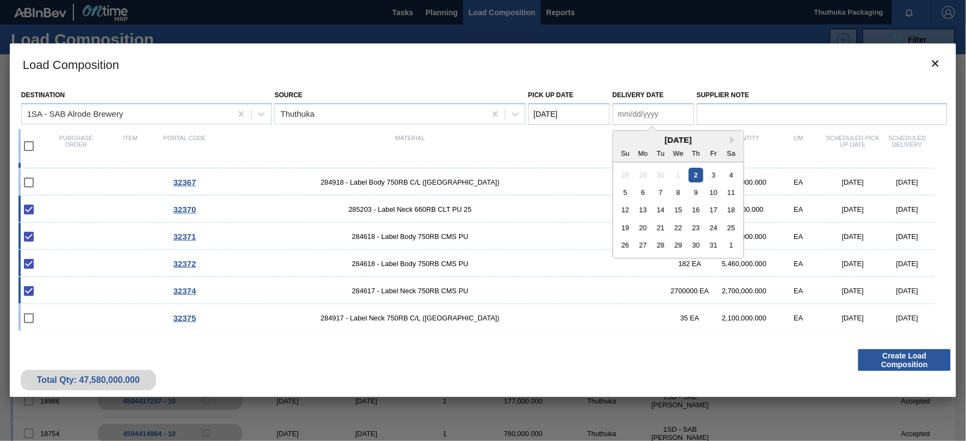
click at [626, 116] on Date "Delivery Date" at bounding box center [654, 114] width 82 height 22
click at [713, 175] on div "3" at bounding box center [713, 174] width 15 height 15
type Date "[DATE]"
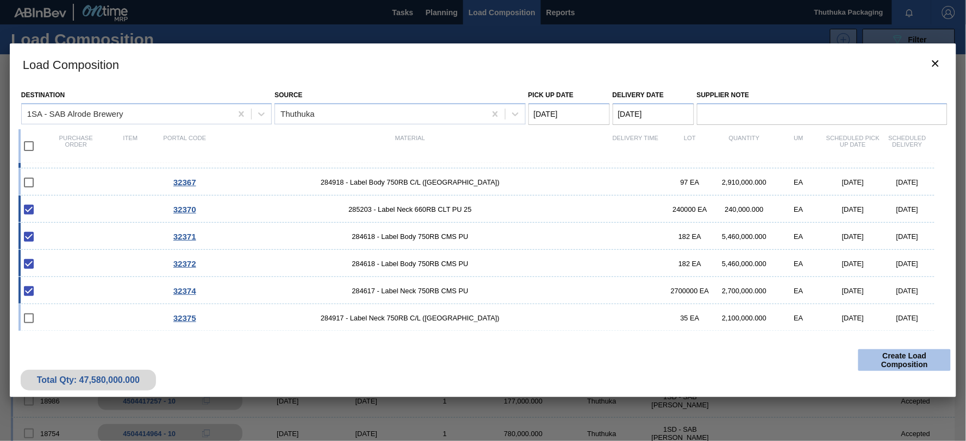
click at [912, 360] on button "Create Load Composition" at bounding box center [904, 361] width 92 height 22
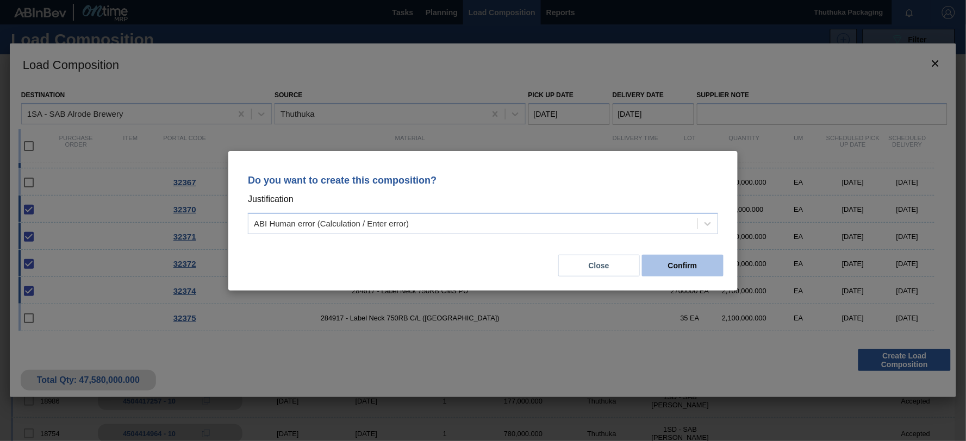
click at [676, 261] on button "Confirm" at bounding box center [683, 266] width 82 height 22
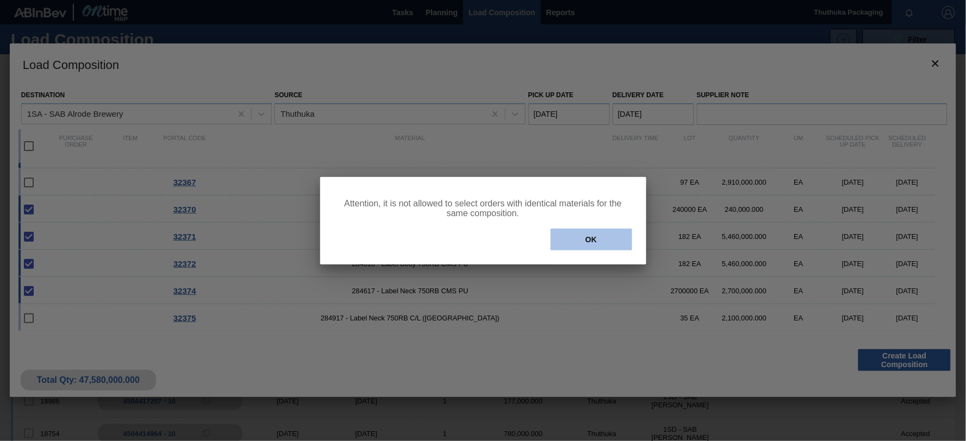
click at [596, 234] on button "OK" at bounding box center [592, 240] width 82 height 22
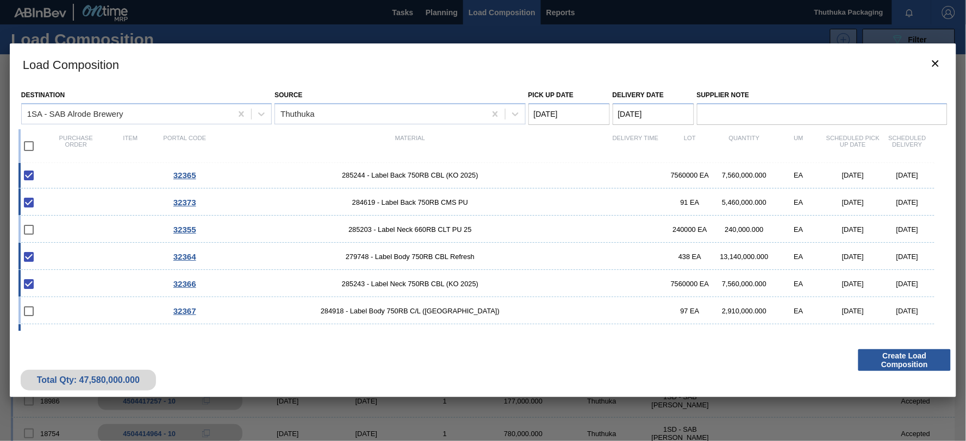
scroll to position [0, 0]
click at [439, 178] on span "285244 - Label Back 750RB CBL (KO 2025)" at bounding box center [410, 177] width 396 height 8
type Date "[DATE]"
checkbox input "false"
click at [433, 202] on span "284619 - Label Back 750RB CMS PU" at bounding box center [410, 205] width 396 height 8
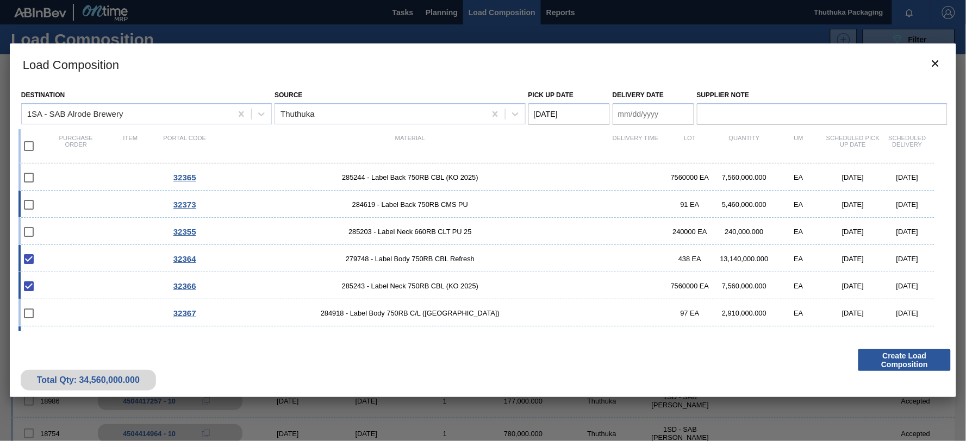
type Date "[DATE]"
checkbox input "false"
click at [422, 258] on span "279748 - Label Body 750RB CBL Refresh" at bounding box center [410, 259] width 396 height 8
checkbox input "false"
click at [422, 283] on span "285243 - Label Neck 750RB CBL (KO 2025)" at bounding box center [410, 286] width 396 height 8
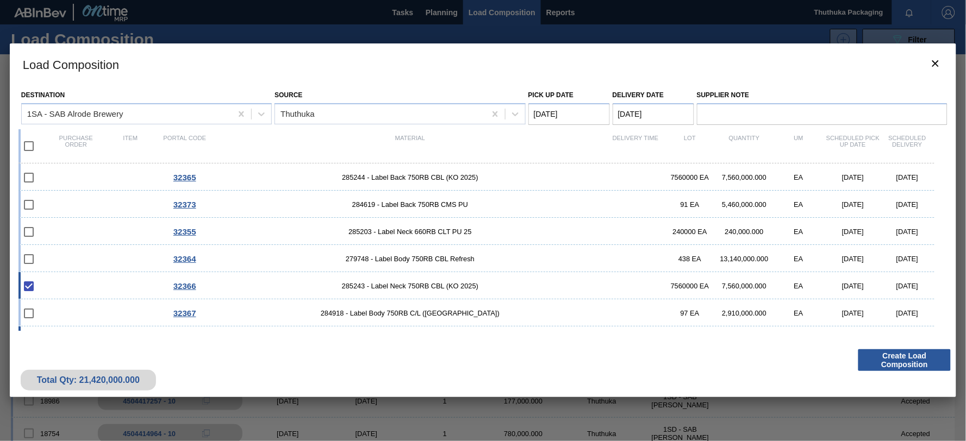
checkbox input "false"
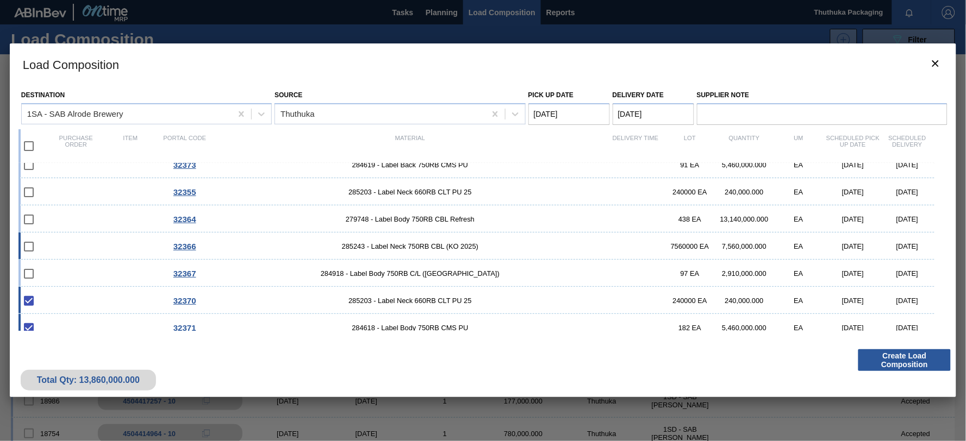
scroll to position [60, 0]
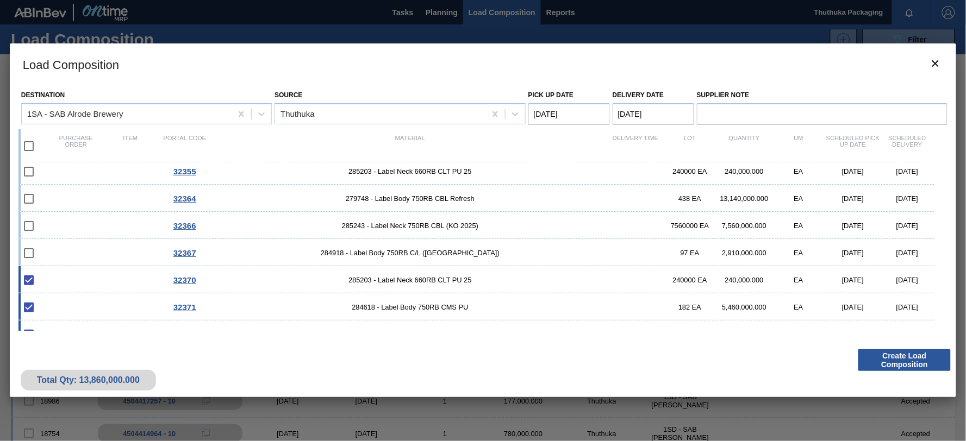
click at [423, 279] on span "285203 - Label Neck 660RB CLT PU 25" at bounding box center [410, 280] width 396 height 8
checkbox input "false"
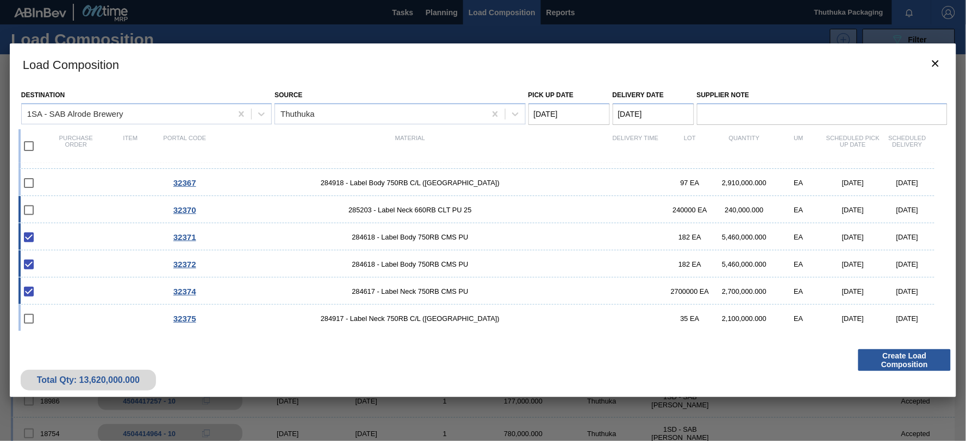
scroll to position [131, 0]
click at [422, 238] on span "284618 - Label Body 750RB CMS PU" at bounding box center [410, 237] width 396 height 8
checkbox input "false"
click at [417, 259] on div "32372 284618 - Label Body 750RB CMS PU 182 EA 5,460,000.000 EA 10/04/2025 10/05…" at bounding box center [476, 263] width 916 height 27
checkbox input "false"
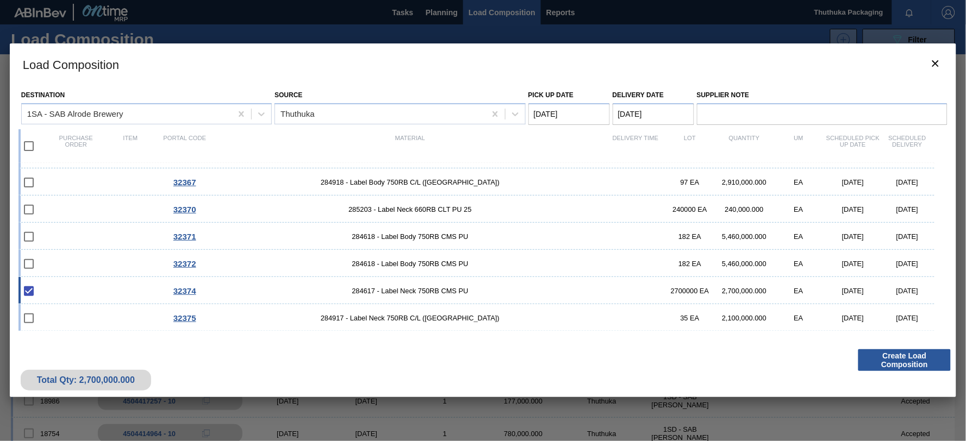
click at [414, 289] on span "284617 - Label Neck 750RB CMS PU" at bounding box center [410, 291] width 396 height 8
checkbox input "false"
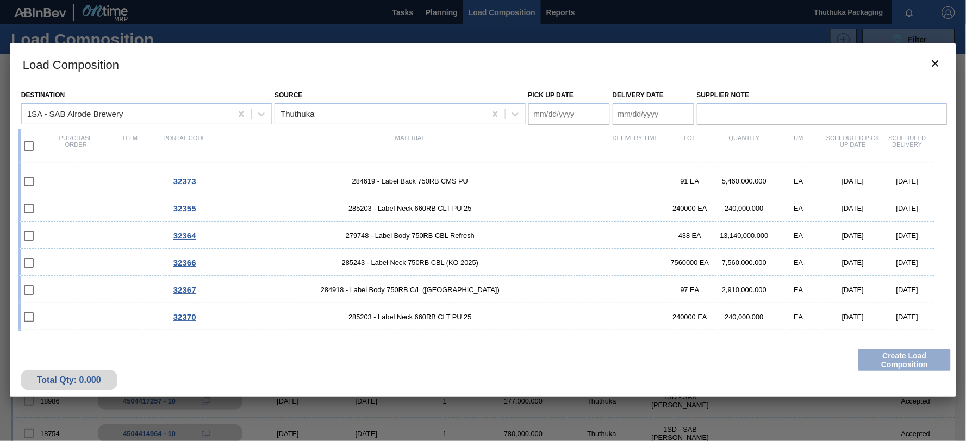
scroll to position [0, 0]
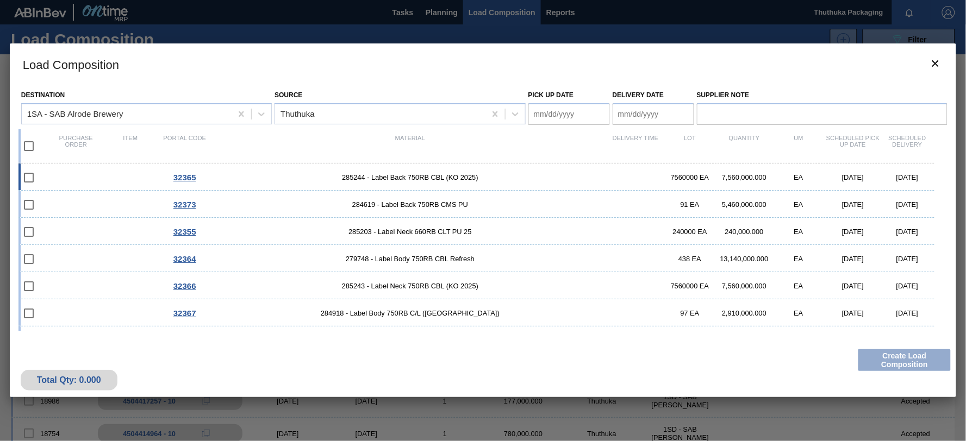
click at [379, 176] on span "285244 - Label Back 750RB CBL (KO 2025)" at bounding box center [410, 177] width 396 height 8
type Date "[DATE]"
checkbox input "true"
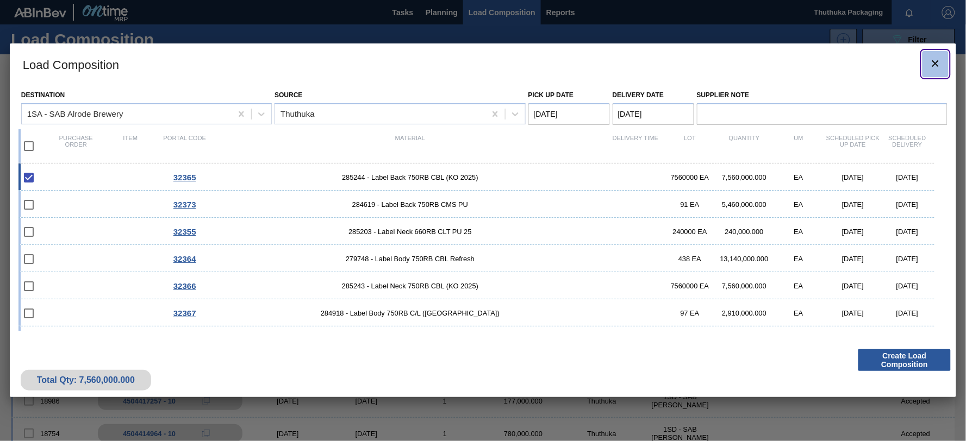
click at [934, 65] on icon "botão de ícone" at bounding box center [935, 63] width 7 height 7
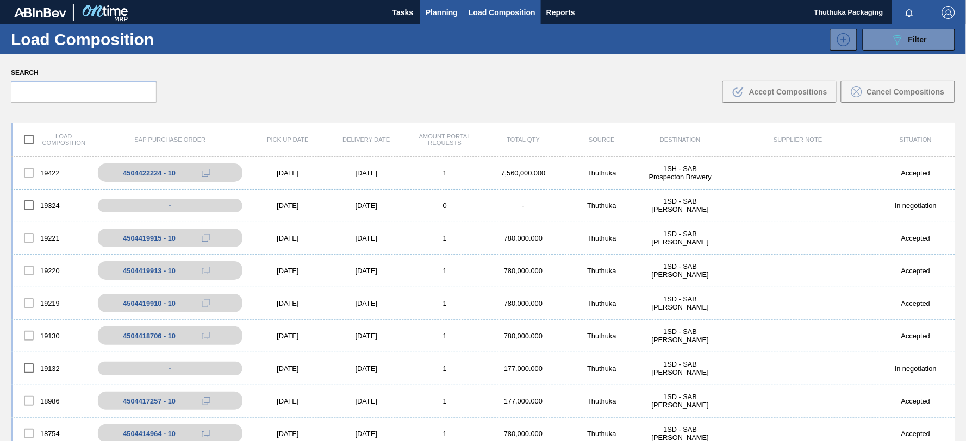
click at [442, 11] on span "Planning" at bounding box center [442, 12] width 32 height 13
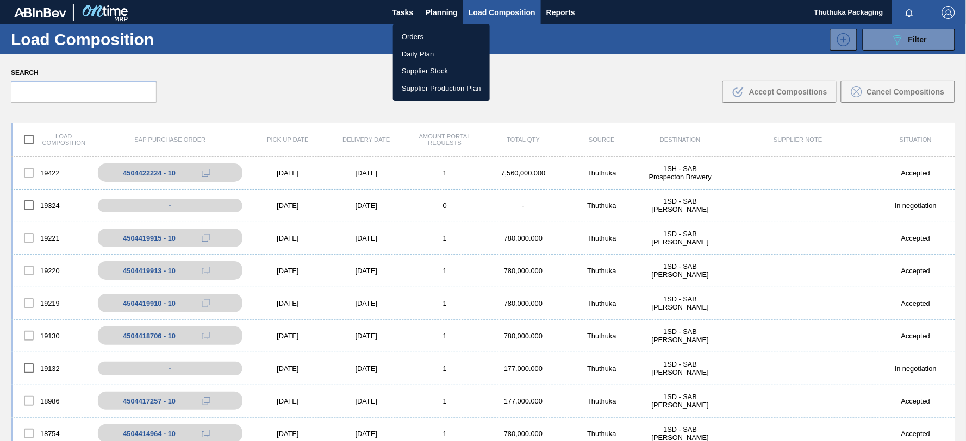
click at [409, 39] on li "Orders" at bounding box center [441, 36] width 97 height 17
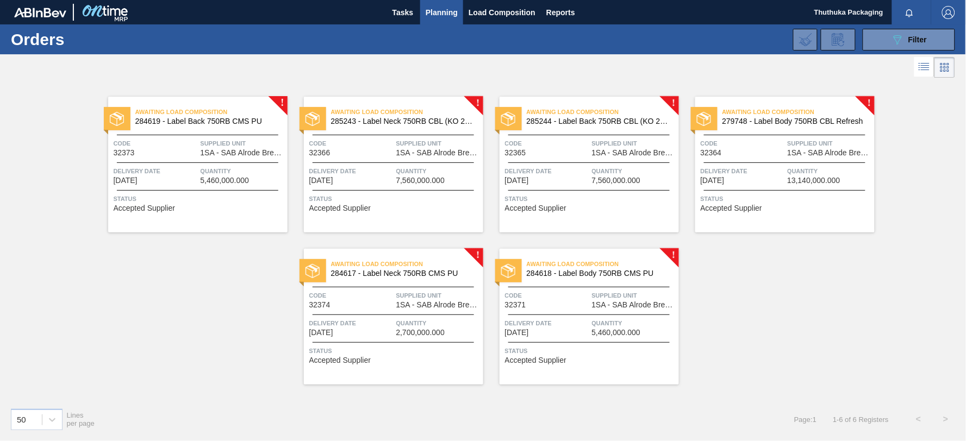
click at [429, 120] on span "285243 - Label Neck 750RB CBL (KO 2025)" at bounding box center [403, 121] width 144 height 8
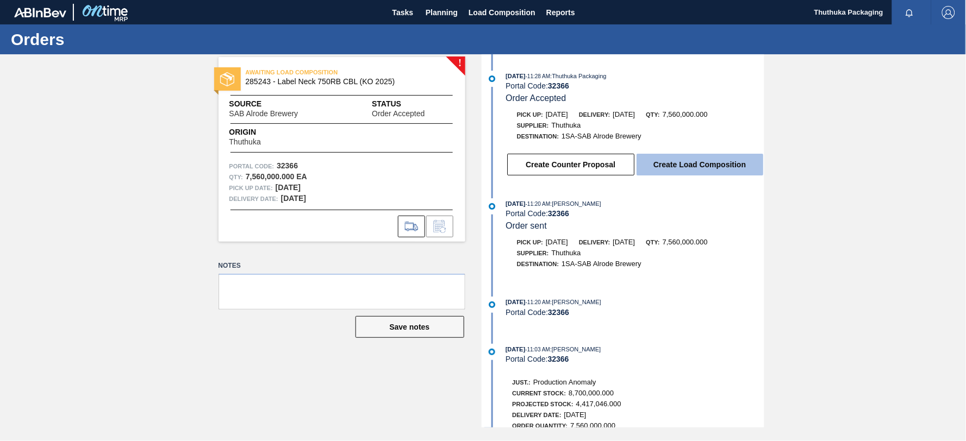
click at [656, 167] on button "Create Load Composition" at bounding box center [700, 165] width 127 height 22
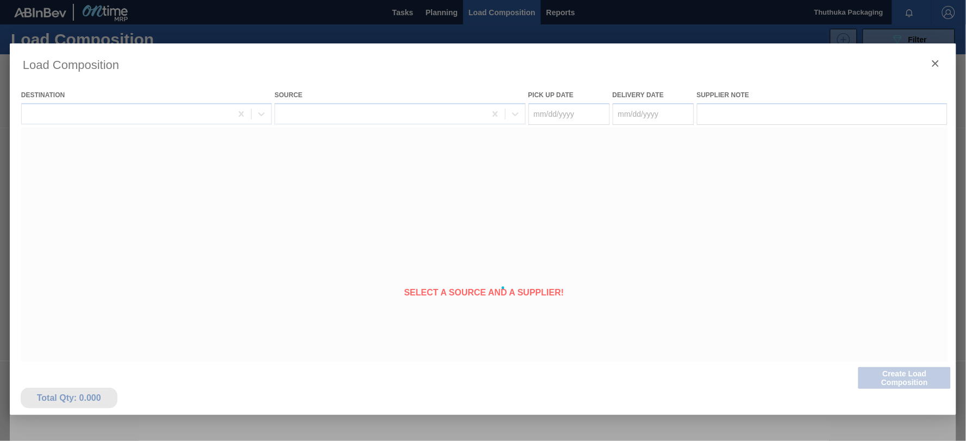
type Date "[DATE]"
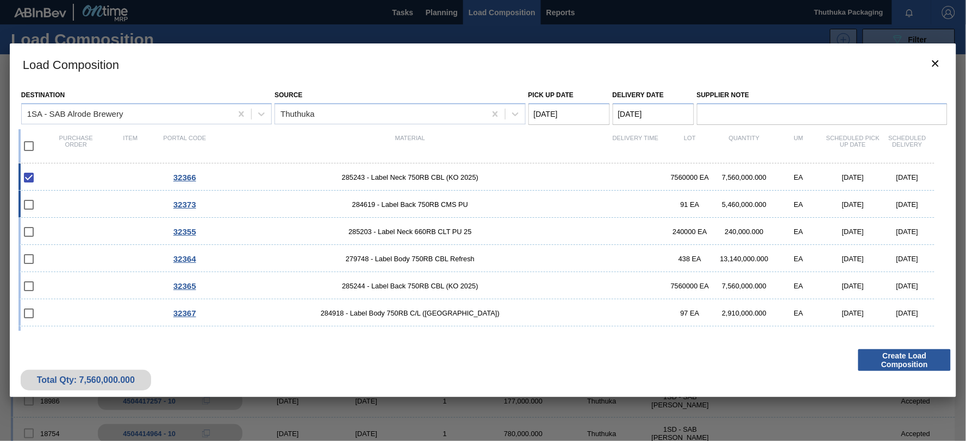
click at [408, 208] on span "284619 - Label Back 750RB CMS PU" at bounding box center [410, 205] width 396 height 8
checkbox input "true"
click at [414, 283] on span "285244 - Label Back 750RB CBL (KO 2025)" at bounding box center [410, 286] width 396 height 8
checkbox input "true"
click at [415, 258] on span "279748 - Label Body 750RB CBL Refresh" at bounding box center [410, 259] width 396 height 8
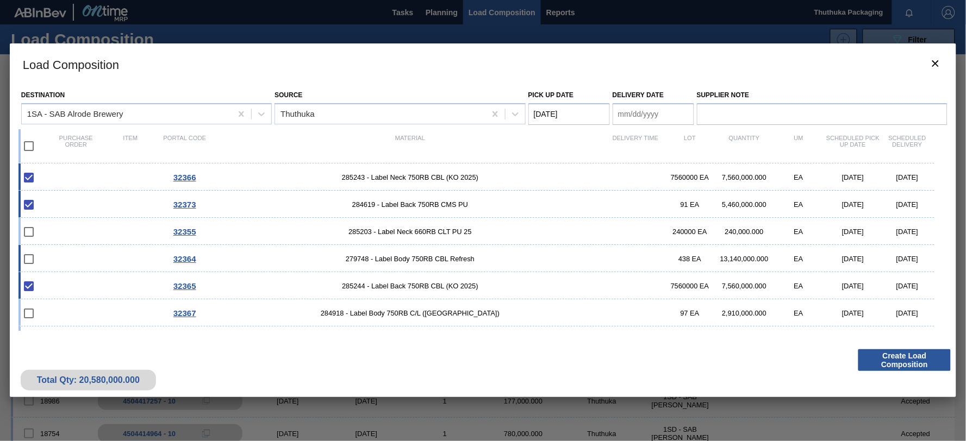
checkbox input "true"
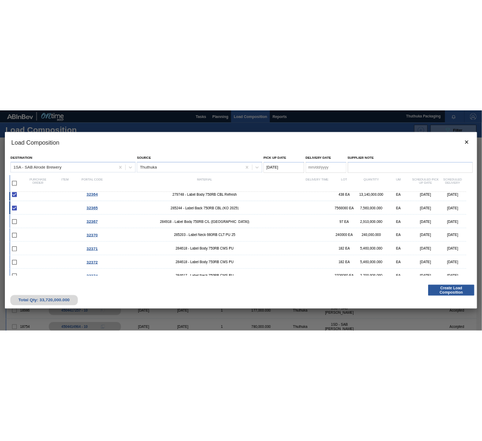
scroll to position [121, 0]
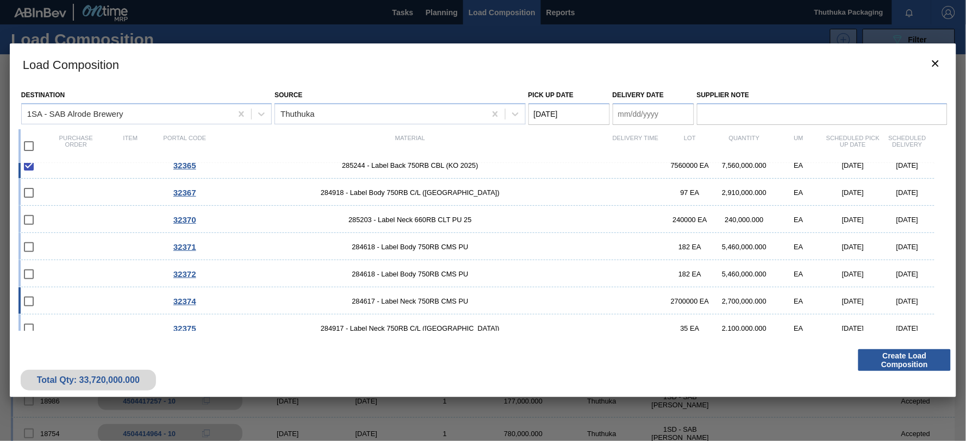
click at [423, 302] on span "284617 - Label Neck 750RB CMS PU" at bounding box center [410, 301] width 396 height 8
checkbox input "true"
click at [432, 245] on span "284618 - Label Body 750RB CMS PU" at bounding box center [410, 247] width 396 height 8
checkbox input "true"
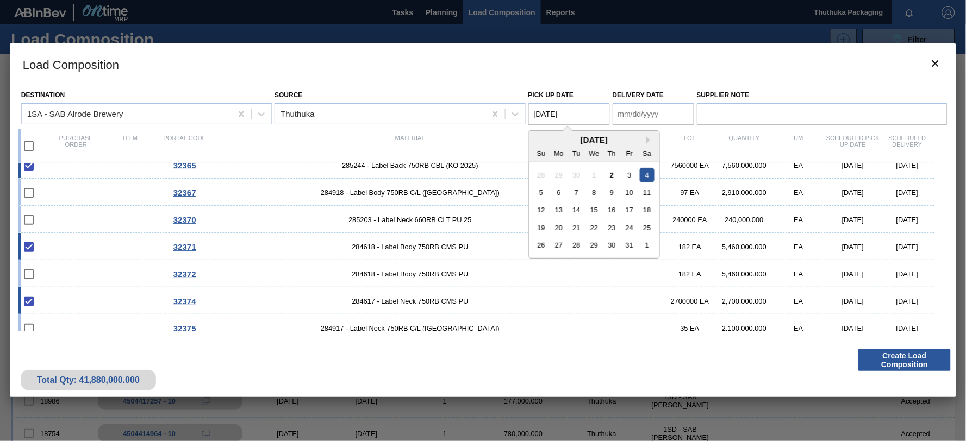
click at [564, 116] on Date "[DATE]" at bounding box center [569, 114] width 82 height 22
click at [612, 176] on div "2" at bounding box center [611, 174] width 15 height 15
type Date "[DATE]"
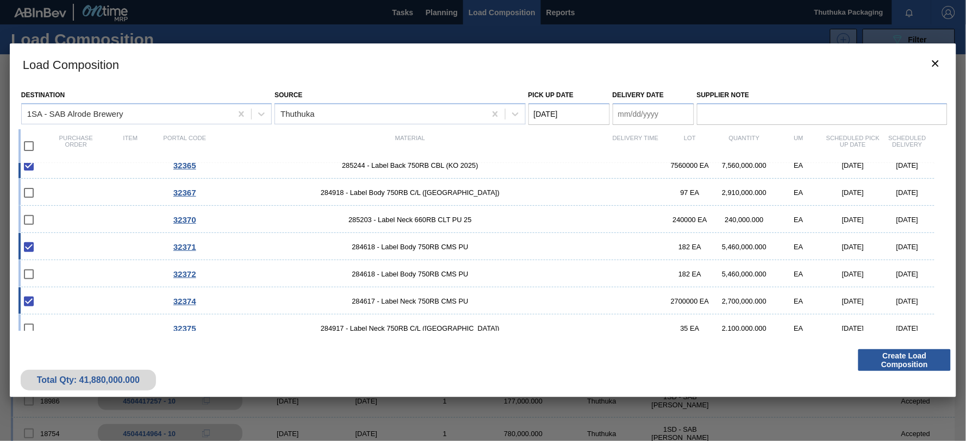
click at [620, 112] on Date "Delivery Date" at bounding box center [654, 114] width 82 height 22
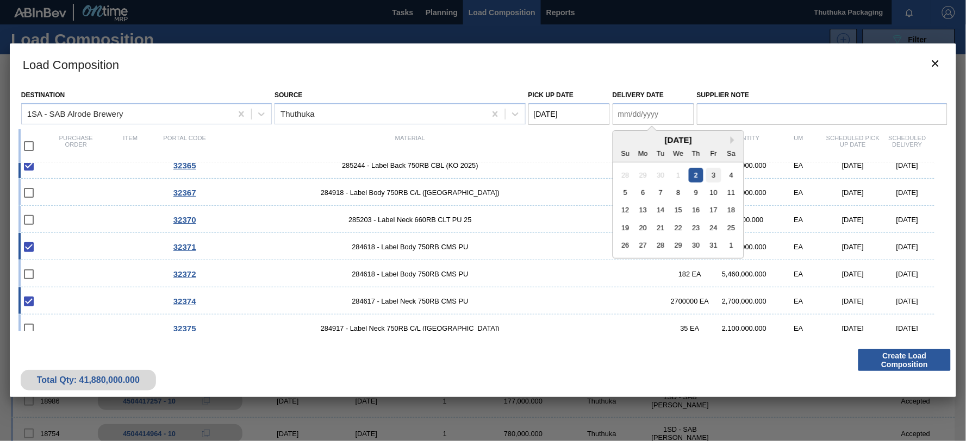
click at [713, 175] on div "3" at bounding box center [713, 174] width 15 height 15
type Date "[DATE]"
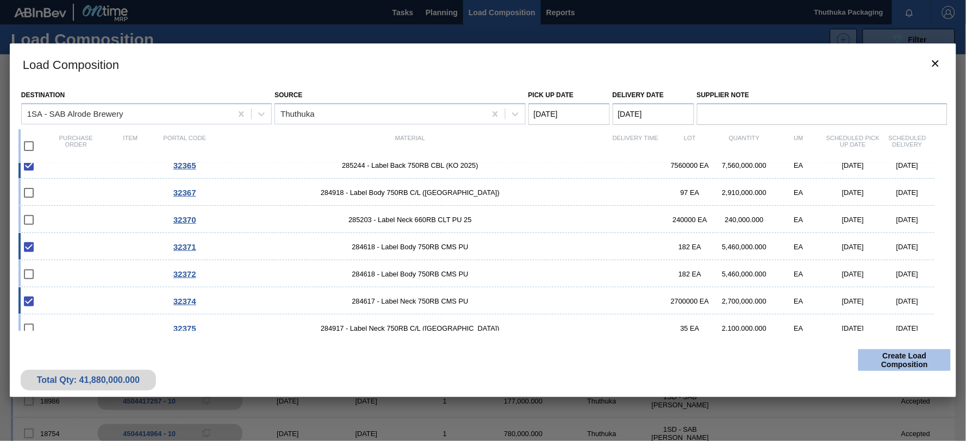
click at [884, 362] on button "Create Load Composition" at bounding box center [904, 361] width 92 height 22
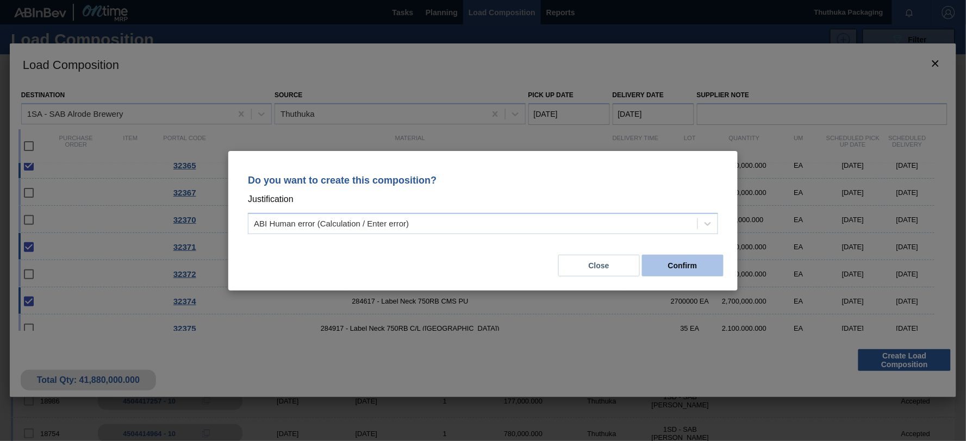
click at [680, 265] on button "Confirm" at bounding box center [683, 266] width 82 height 22
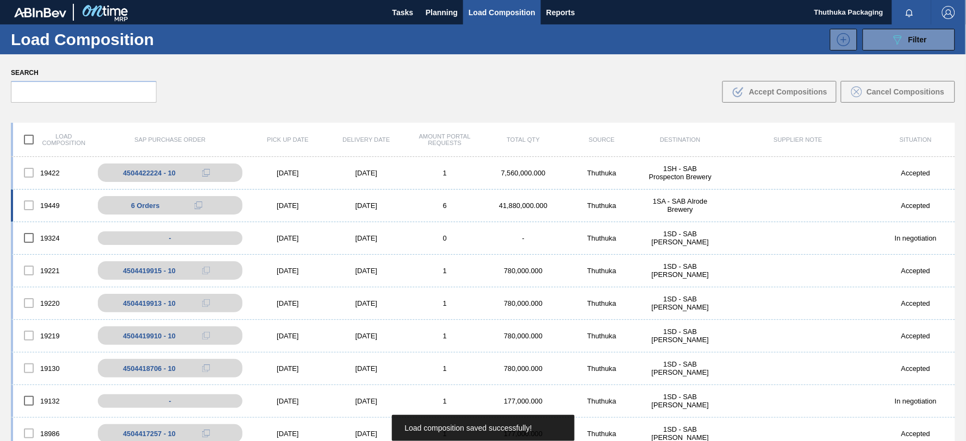
click at [670, 205] on div "1SA - SAB Alrode Brewery" at bounding box center [680, 205] width 78 height 16
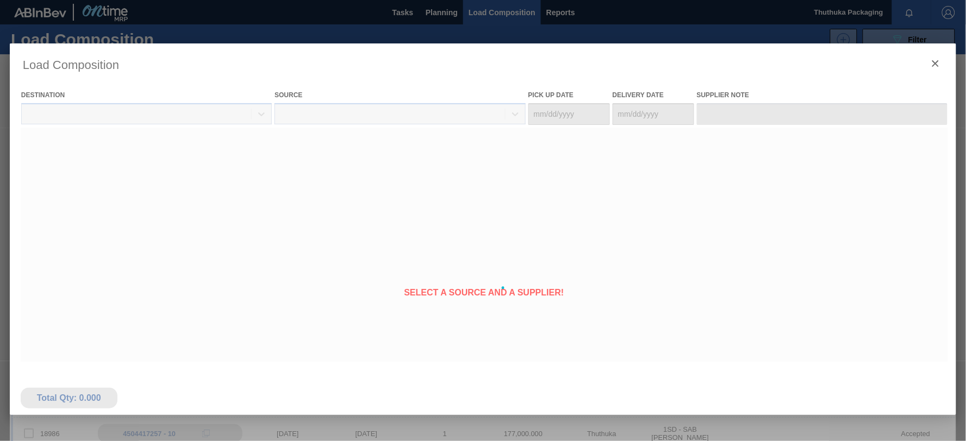
type Date "[DATE]"
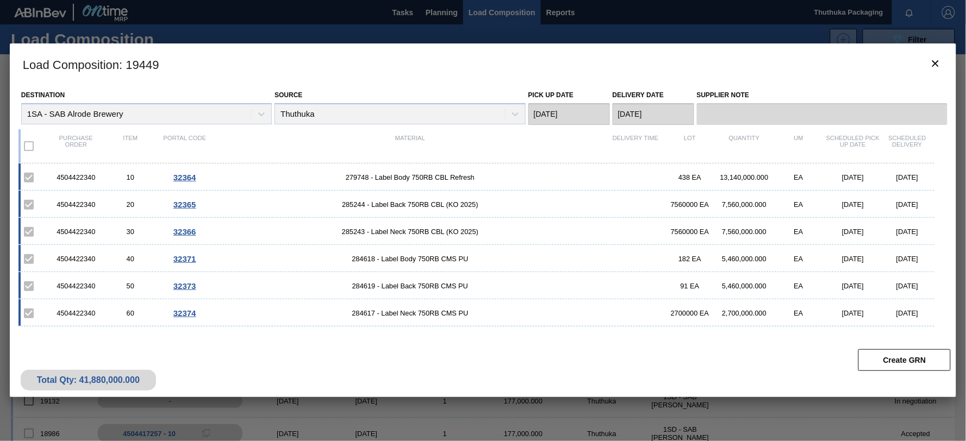
click at [80, 178] on div "4504422340" at bounding box center [76, 177] width 54 height 8
copy div "4504422340"
click at [448, 161] on div "Purchase order Item Portal code Material Delivery Time Lot Quantity UM Schedule…" at bounding box center [476, 146] width 916 height 34
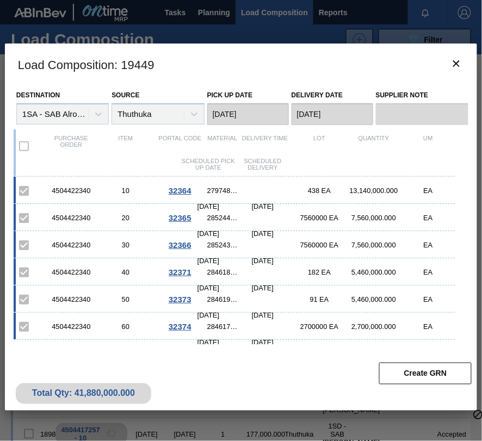
click at [215, 192] on span "279748 - Label Body 750RB CBL Refresh" at bounding box center [222, 190] width 30 height 8
copy span "279748"
click at [216, 216] on span "285244 - Label Back 750RB CBL (KO 2025)" at bounding box center [222, 218] width 30 height 8
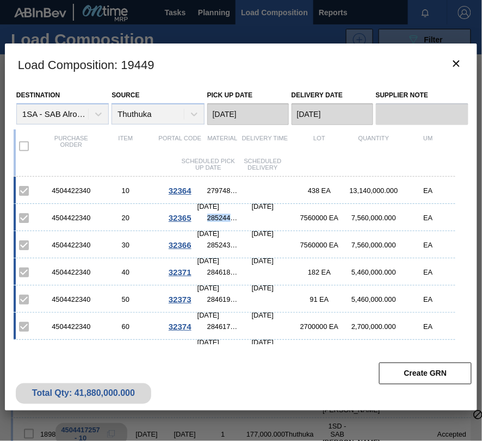
click at [216, 216] on span "285244 - Label Back 750RB CBL (KO 2025)" at bounding box center [222, 218] width 30 height 8
copy span "285244"
click at [217, 243] on span "285243 - Label Neck 750RB CBL (KO 2025)" at bounding box center [222, 245] width 30 height 8
copy span "285243"
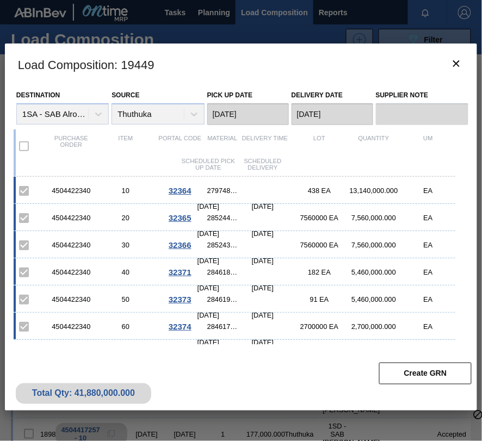
click at [220, 272] on span "284618 - Label Body 750RB CMS PU" at bounding box center [222, 272] width 30 height 8
copy span "284618"
click at [221, 301] on span "284619 - Label Back 750RB CMS PU" at bounding box center [222, 299] width 30 height 8
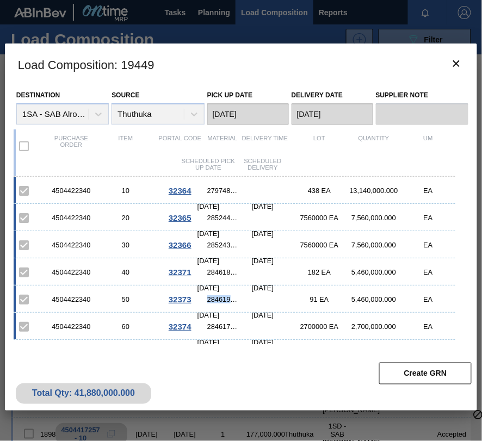
copy span "284619"
click at [213, 324] on span "284617 - Label Neck 750RB CMS PU" at bounding box center [222, 326] width 30 height 8
click at [215, 324] on span "284617 - Label Neck 750RB CMS PU" at bounding box center [222, 326] width 30 height 8
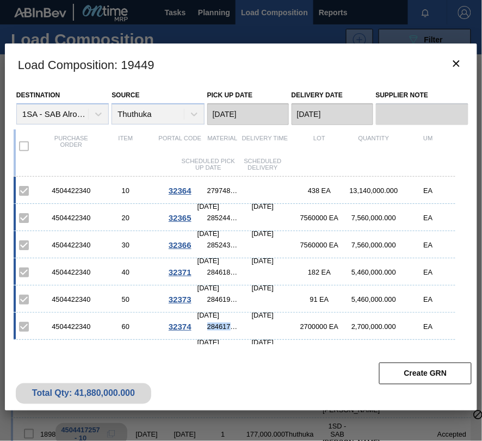
copy span "284617"
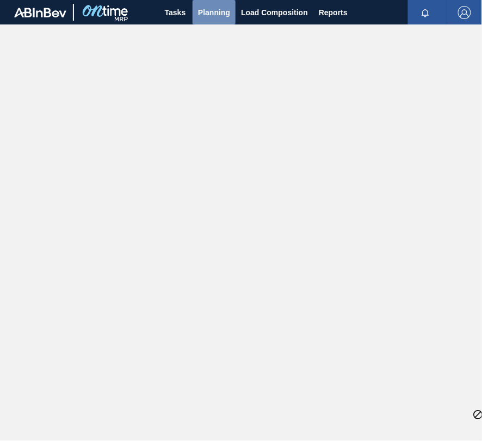
click at [203, 11] on span "Planning" at bounding box center [214, 12] width 32 height 13
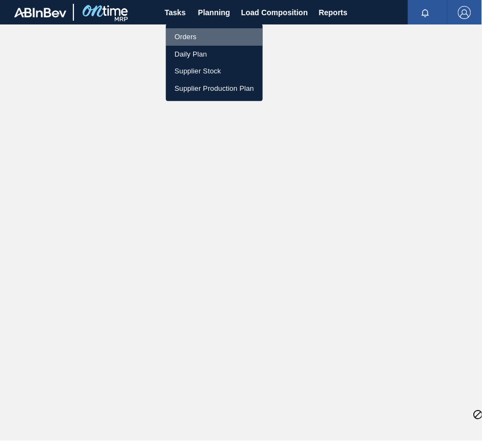
click at [192, 36] on li "Orders" at bounding box center [214, 36] width 97 height 17
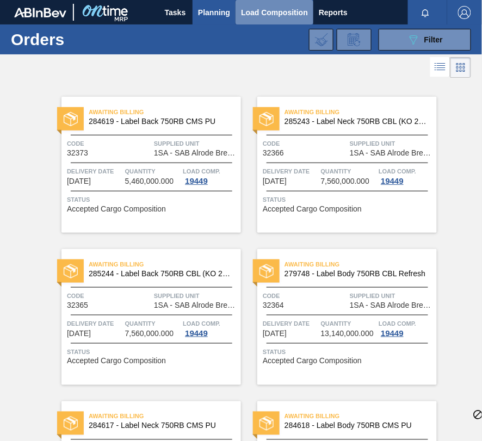
click at [247, 14] on span "Load Composition" at bounding box center [274, 12] width 67 height 13
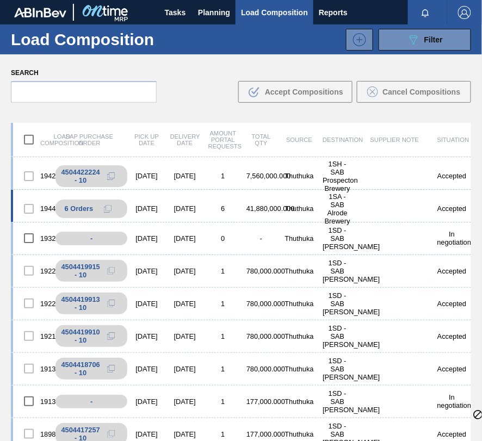
click at [256, 204] on div "41,880,000.000" at bounding box center [261, 208] width 38 height 8
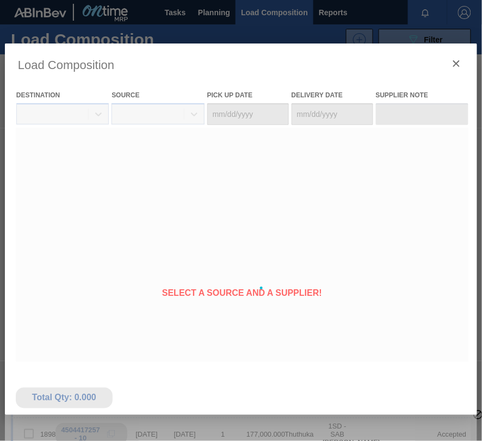
type Date "[DATE]"
